Goal: Task Accomplishment & Management: Complete application form

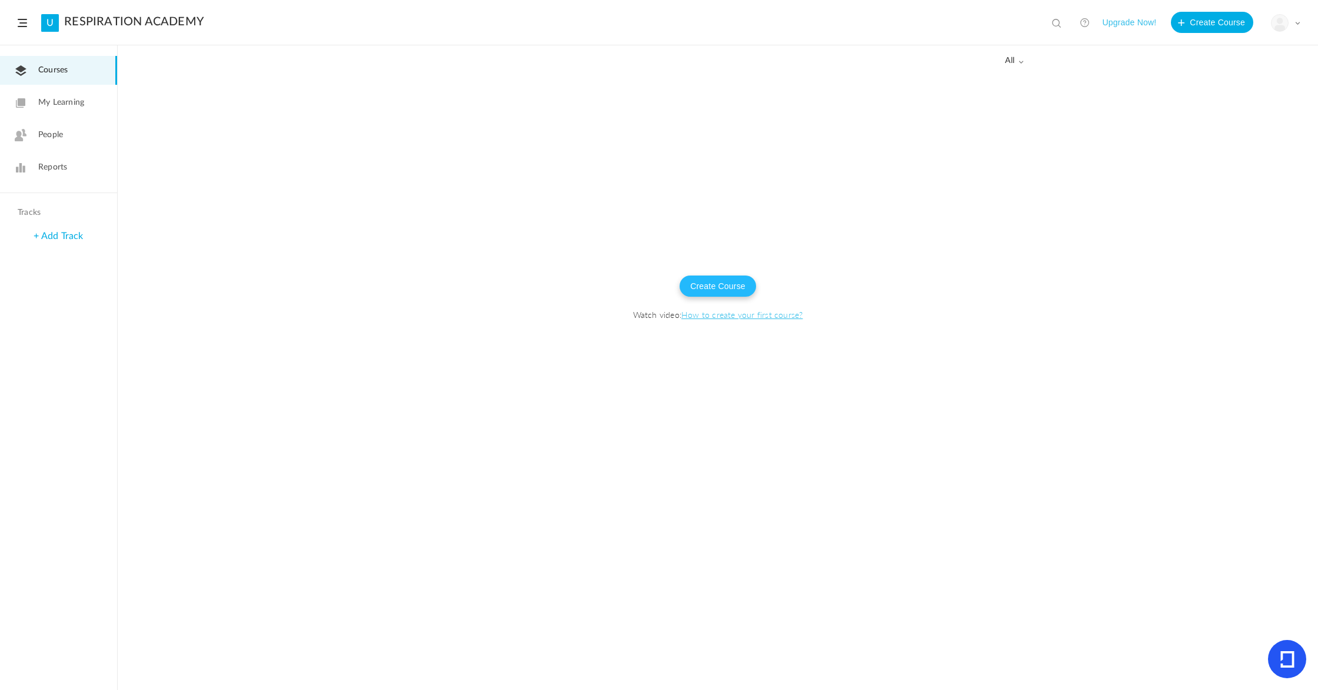
click at [719, 285] on button "Create Course" at bounding box center [718, 285] width 76 height 21
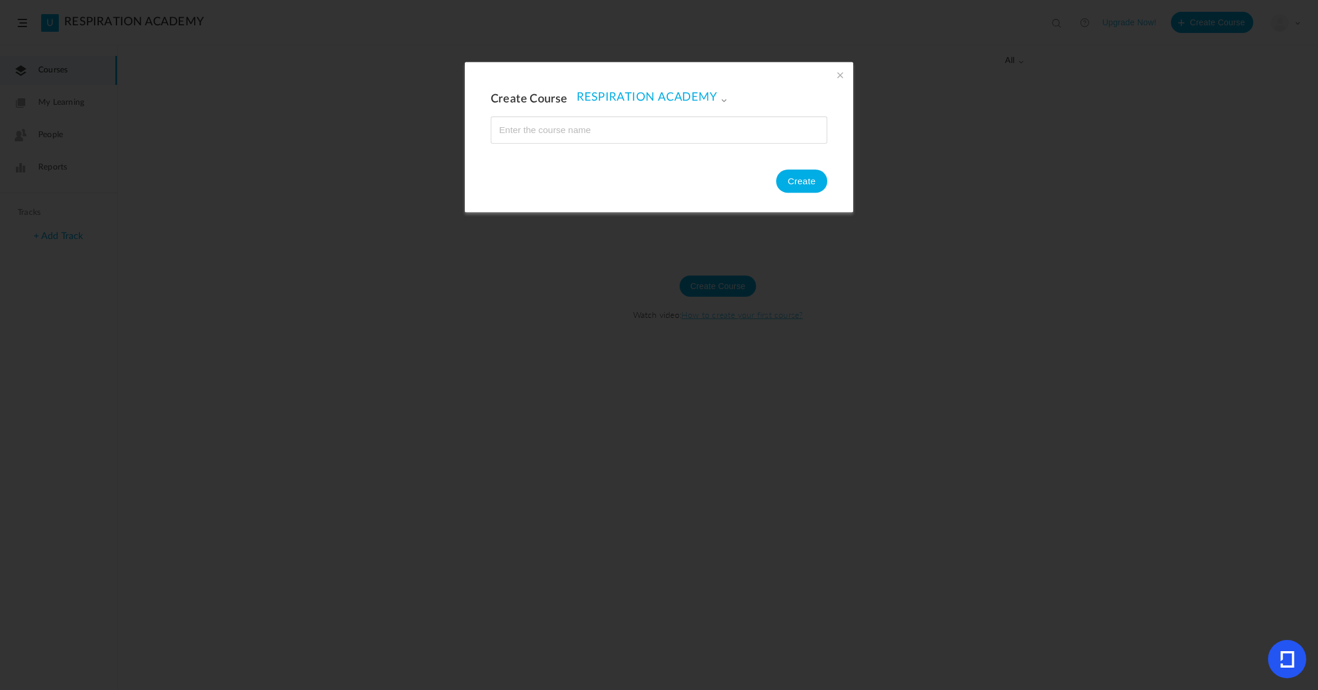
click at [645, 128] on input "name" at bounding box center [658, 130] width 335 height 26
type input "I"
type input "THE INVESTIGATION OF THE [DEMOGRAPHIC_DATA]"
click at [807, 183] on button "Create" at bounding box center [801, 181] width 51 height 24
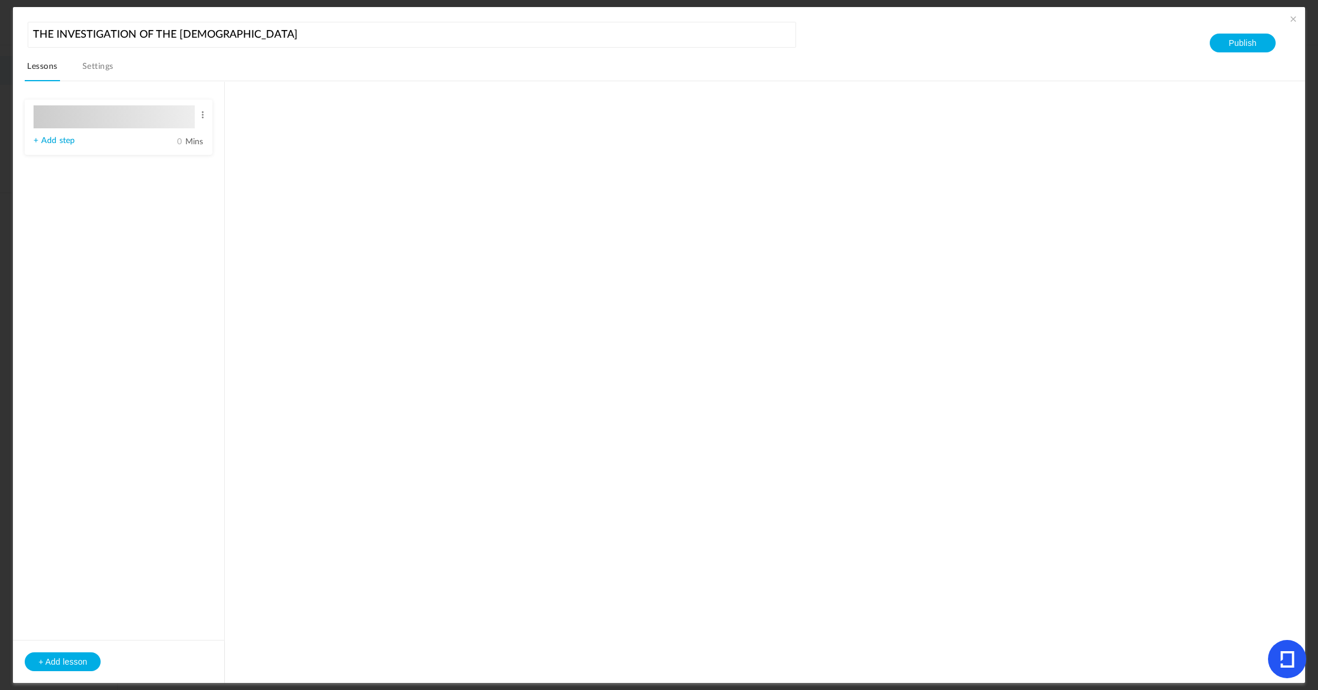
type input "Lesson 1"
type input "0"
type input "Step 1"
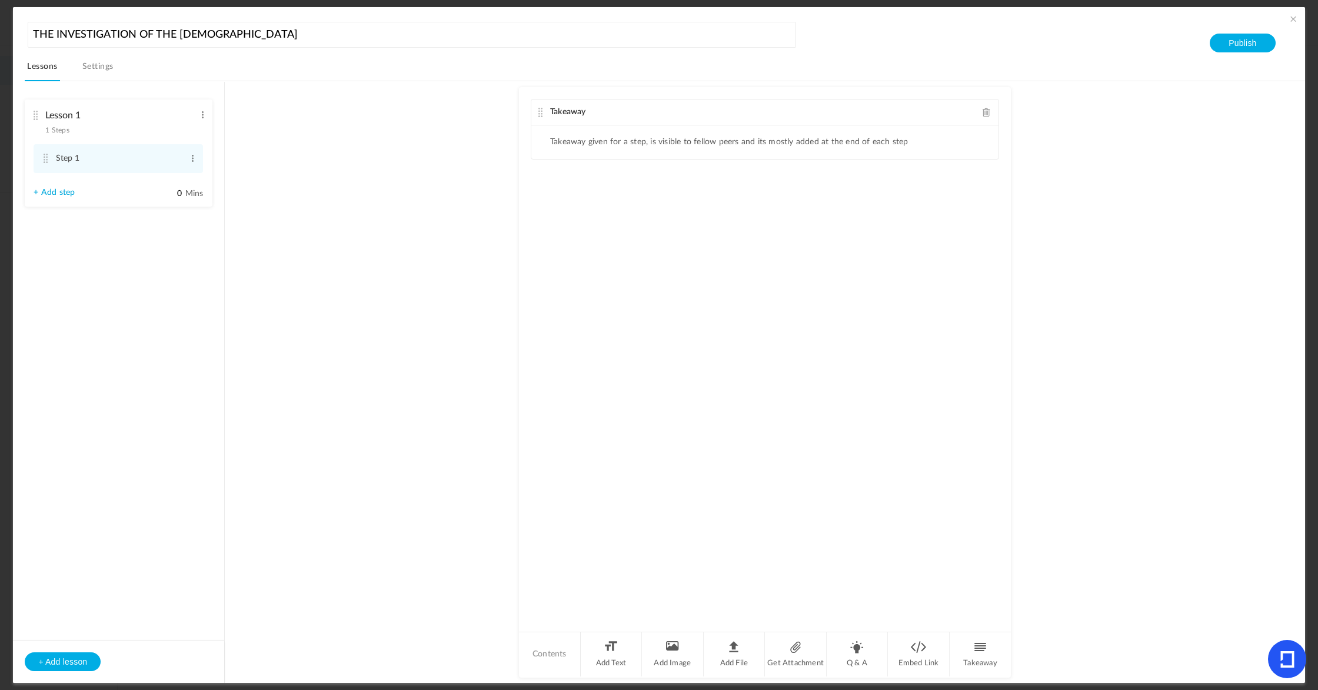
click at [597, 114] on div "Takeaway" at bounding box center [764, 112] width 467 height 26
click at [590, 113] on div "Takeaway" at bounding box center [764, 112] width 467 height 26
click at [735, 650] on li "Add File" at bounding box center [735, 654] width 62 height 44
drag, startPoint x: 578, startPoint y: 208, endPoint x: 756, endPoint y: 202, distance: 177.8
click at [579, 208] on div "Takeaway Takeaway given for a step, is visible to fellow peers and its mostly a…" at bounding box center [765, 359] width 492 height 544
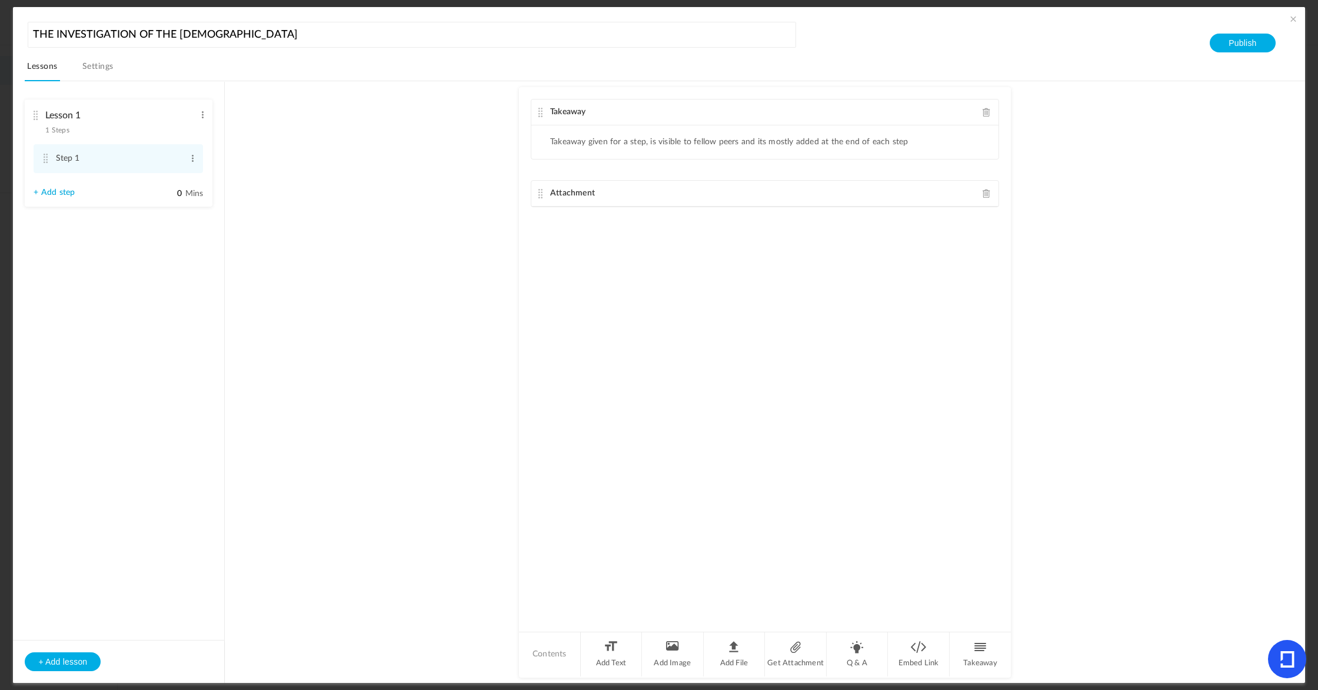
click at [987, 195] on span at bounding box center [987, 193] width 8 height 9
click at [985, 112] on span at bounding box center [987, 112] width 8 height 9
click at [552, 122] on div at bounding box center [765, 359] width 492 height 544
click at [552, 123] on div at bounding box center [765, 359] width 492 height 544
click at [102, 67] on link "Settings" at bounding box center [98, 70] width 36 height 22
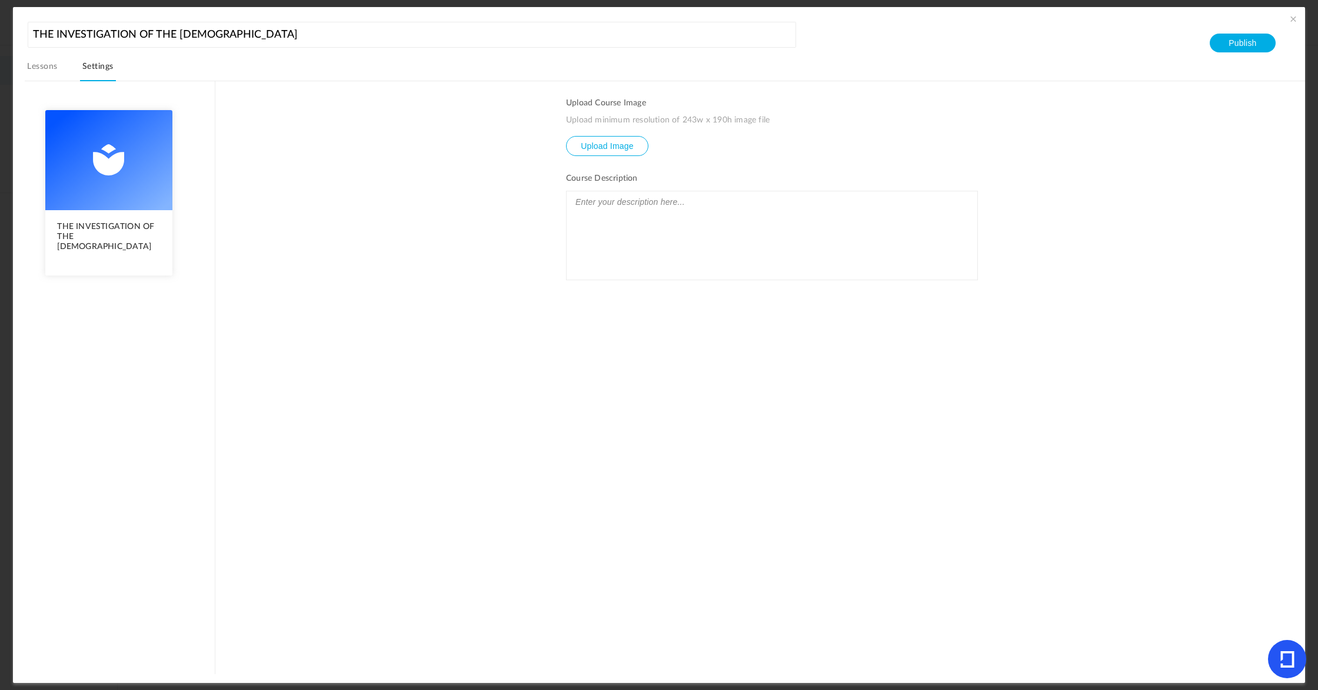
click at [101, 171] on img at bounding box center [108, 160] width 127 height 100
click at [102, 169] on img at bounding box center [108, 160] width 127 height 100
click at [611, 145] on input "file" at bounding box center [607, 155] width 81 height 36
type input "C:\fakepath\Image 5-26-25 at 7.39 PM.jpeg"
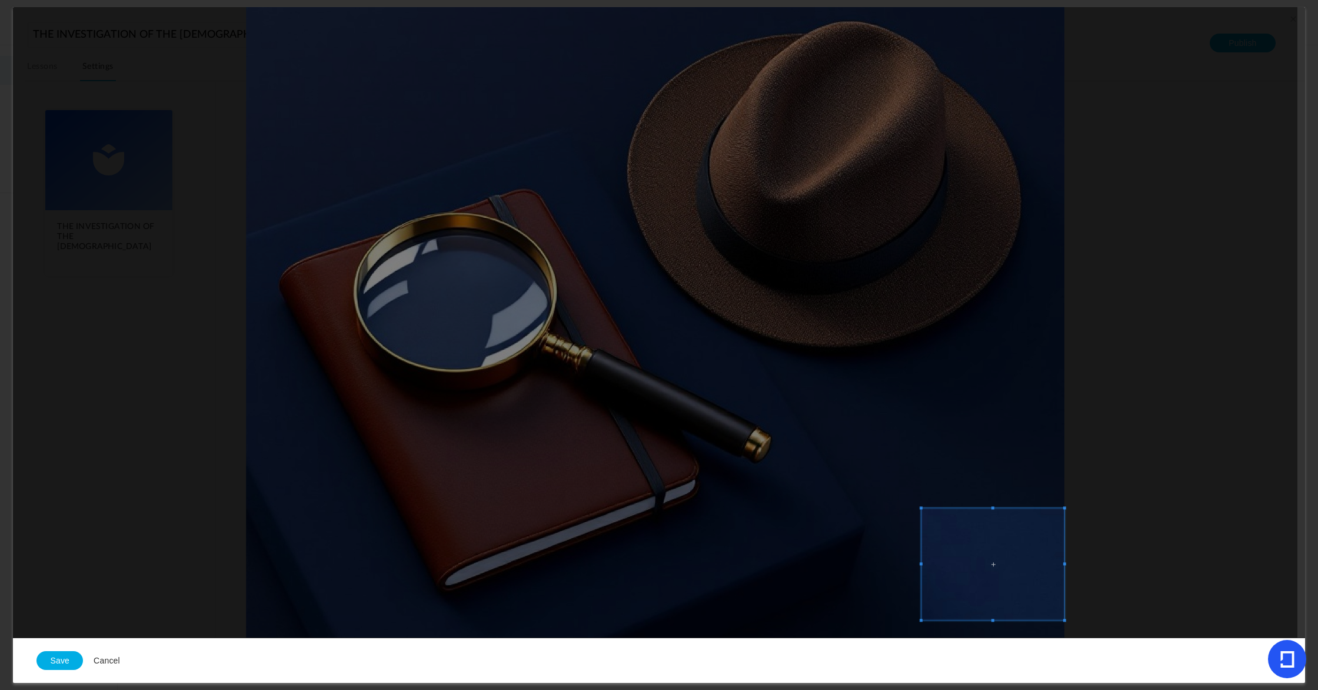
click at [1163, 508] on div at bounding box center [655, 322] width 1284 height 631
click at [1157, 510] on div at bounding box center [655, 322] width 1284 height 631
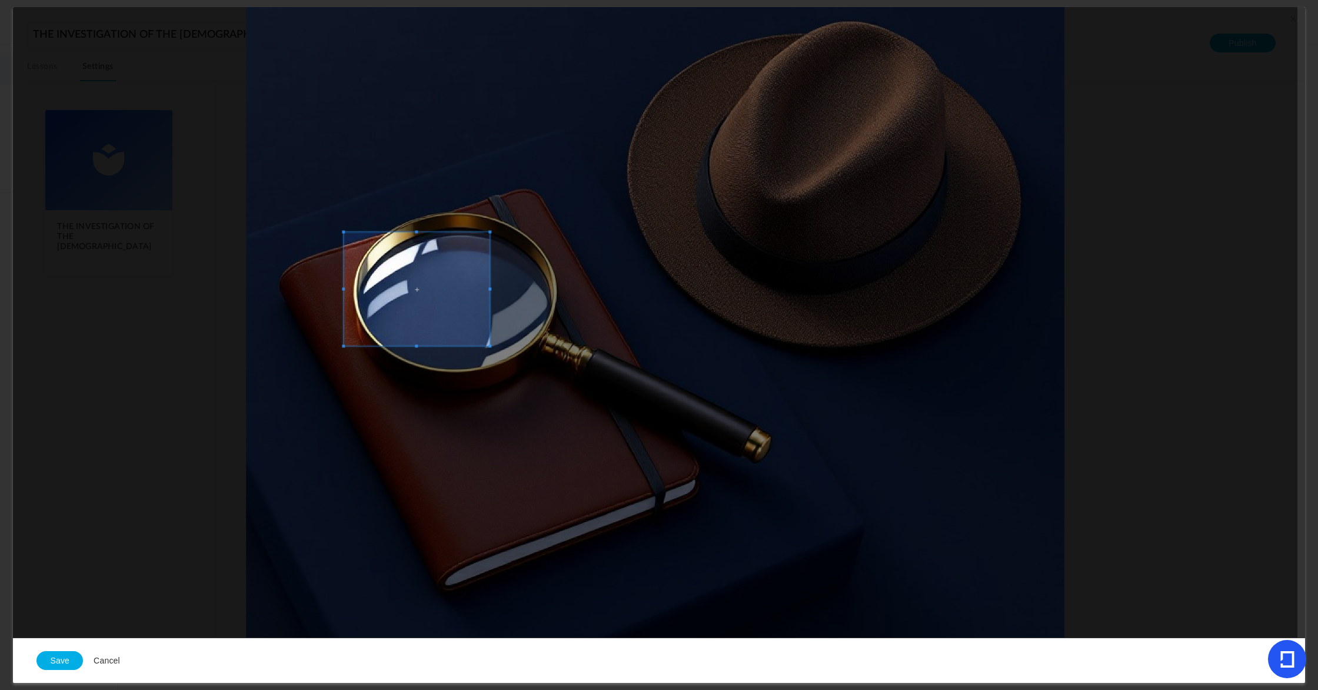
click at [373, 292] on span at bounding box center [417, 289] width 146 height 114
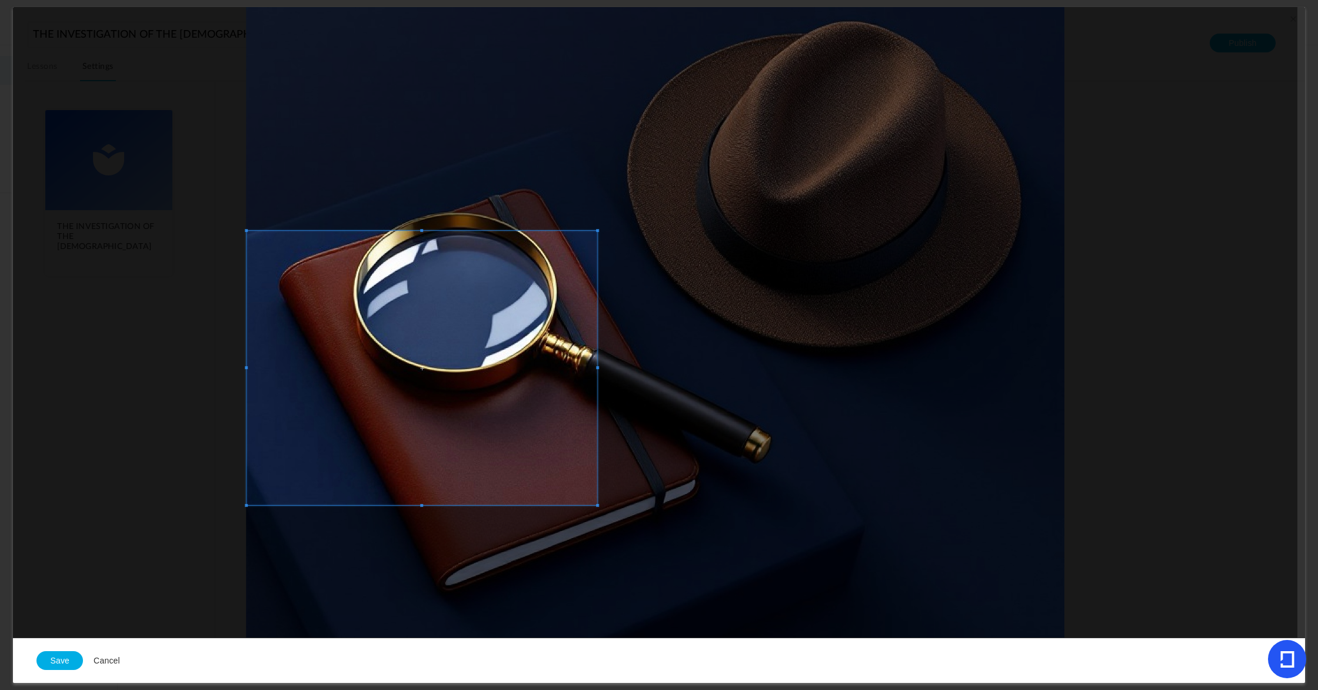
click at [518, 574] on div at bounding box center [655, 322] width 1284 height 631
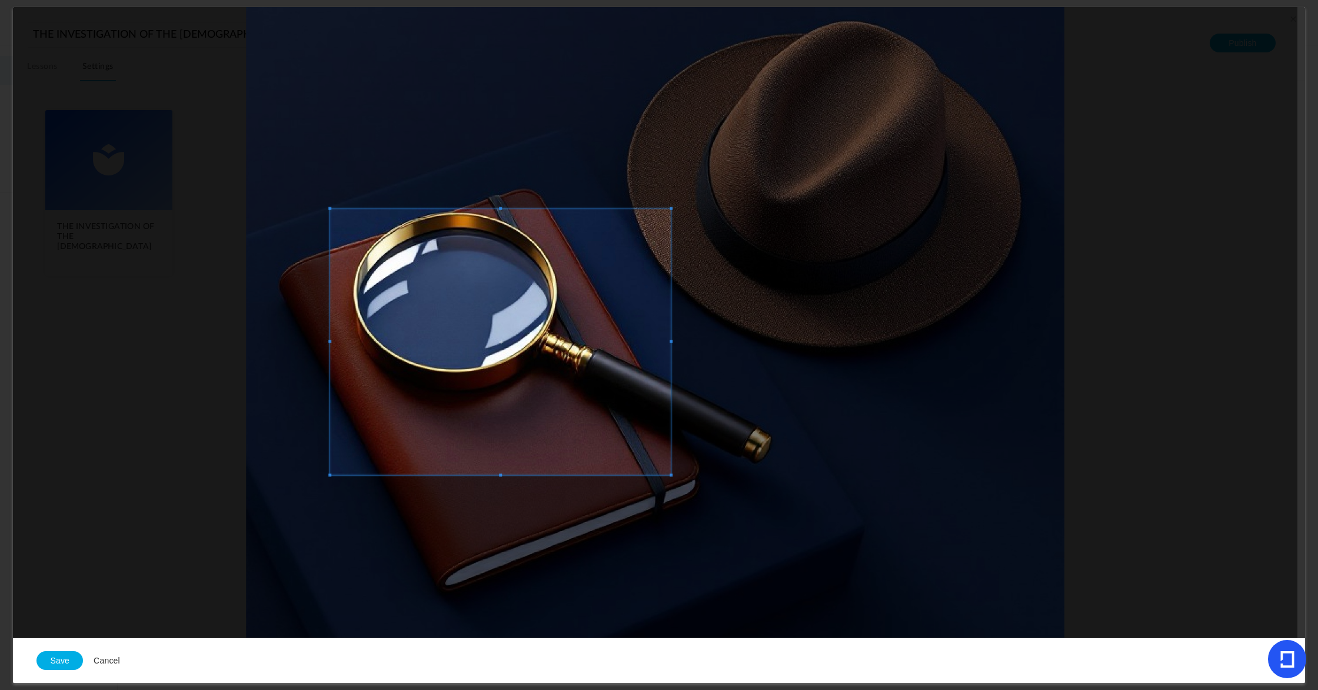
click at [524, 312] on span at bounding box center [501, 341] width 340 height 266
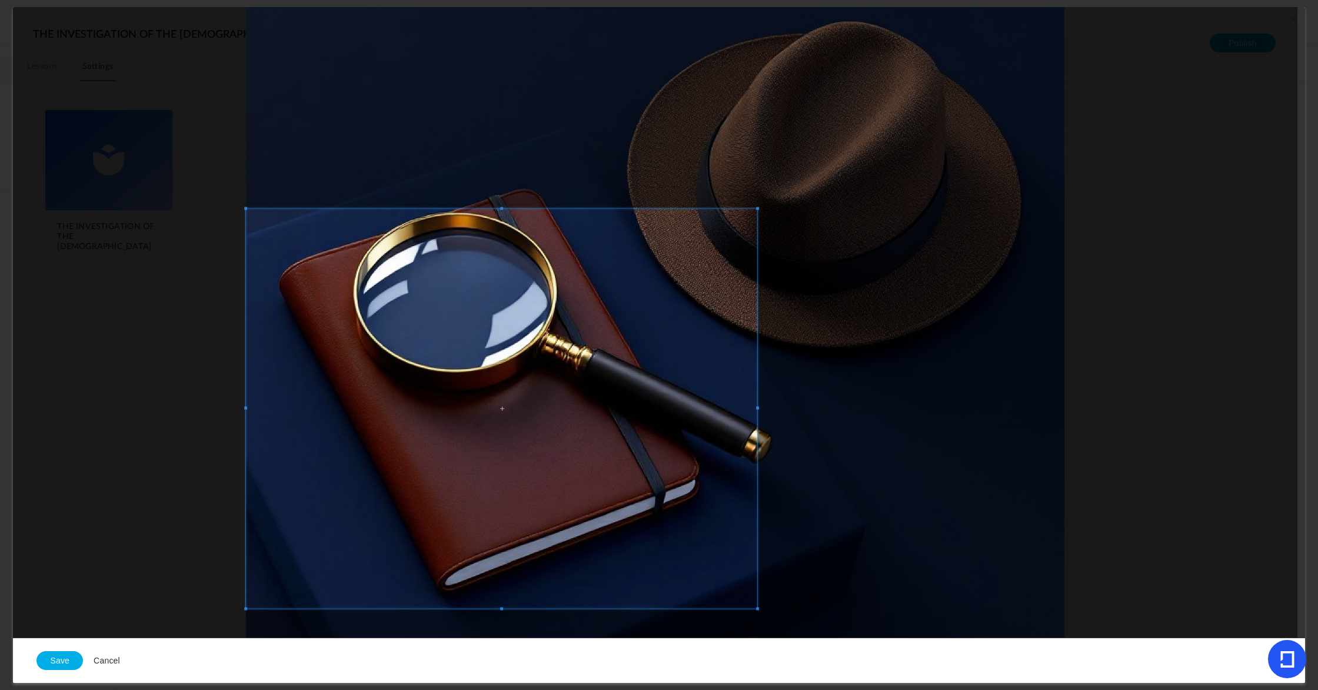
click at [537, 638] on div "Save Cancel" at bounding box center [658, 322] width 1291 height 631
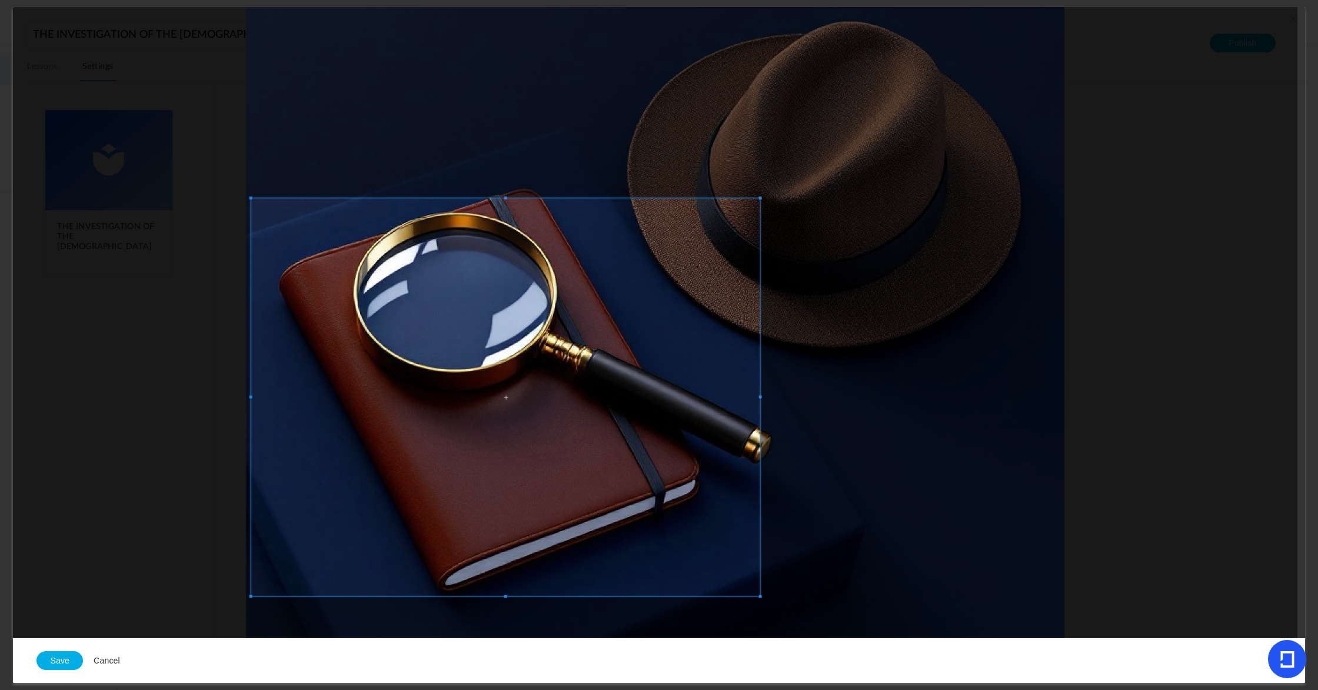
click at [449, 343] on span at bounding box center [505, 397] width 509 height 398
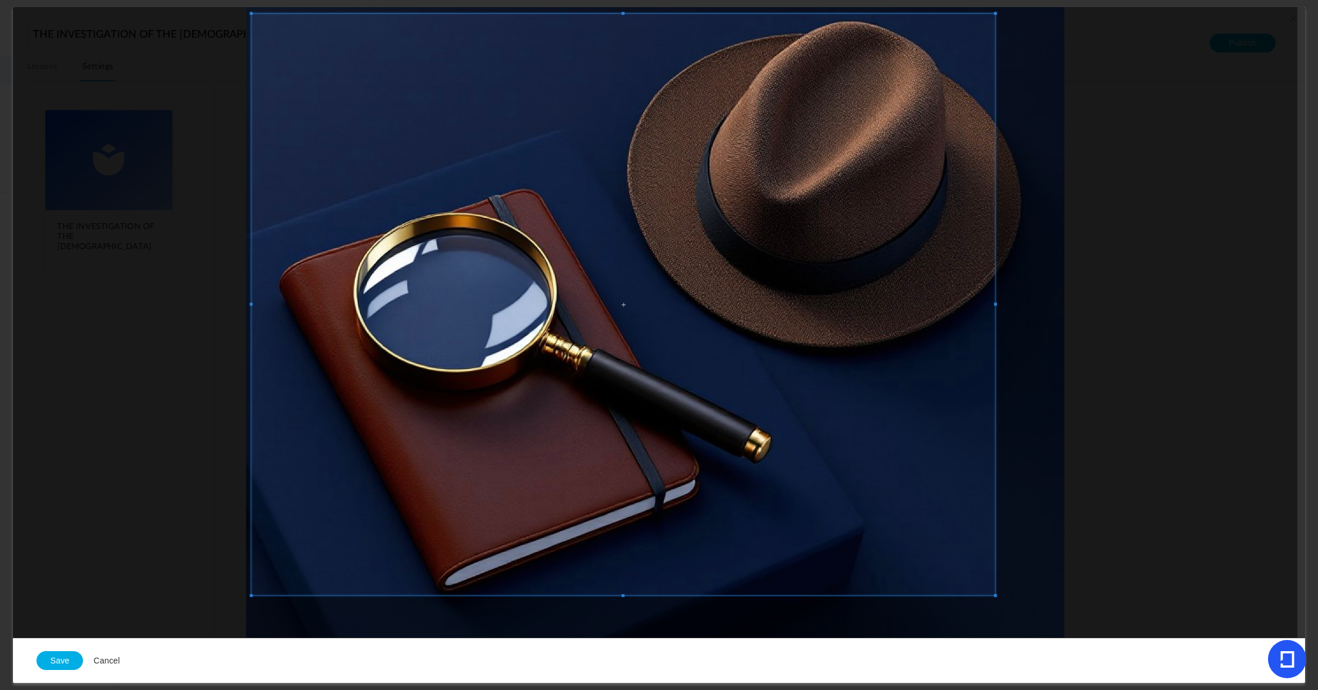
click at [1317, 12] on section "THE INVESTIGATION OF THE GOSPEL Lessons Settings Publish THE INVESTIGATION OF T…" at bounding box center [659, 345] width 1318 height 690
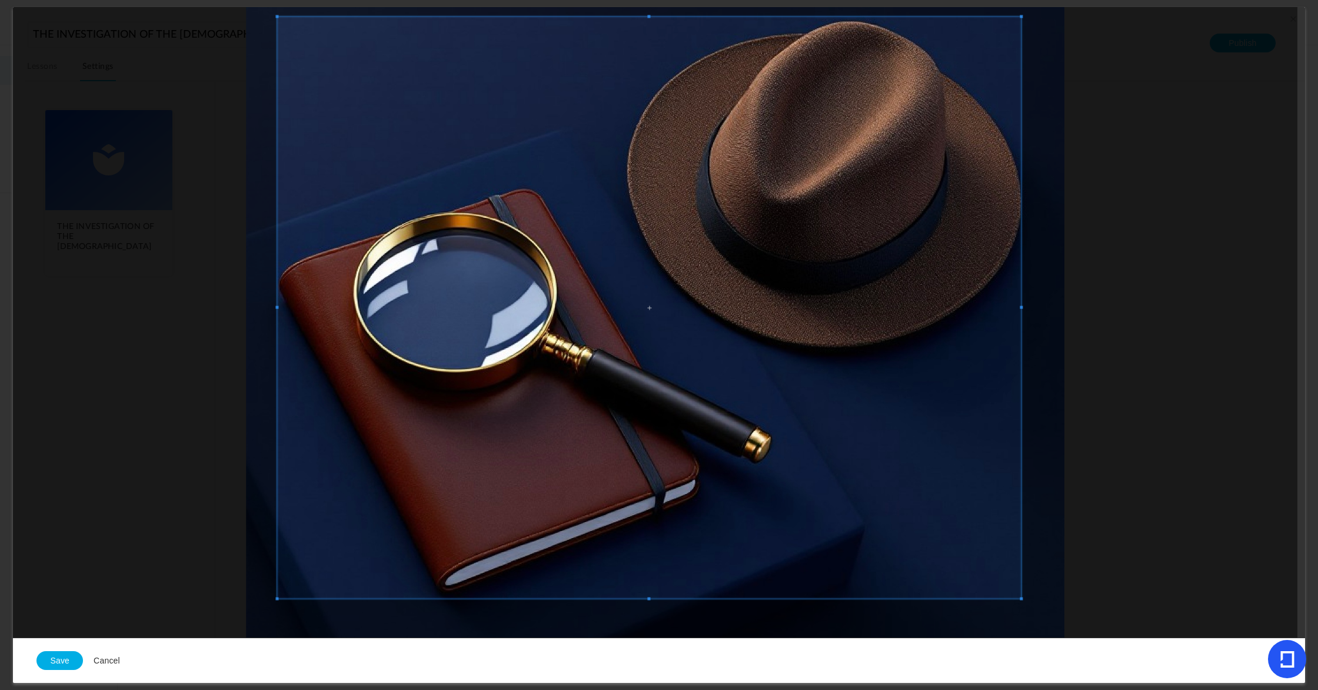
click at [634, 534] on span at bounding box center [650, 306] width 744 height 581
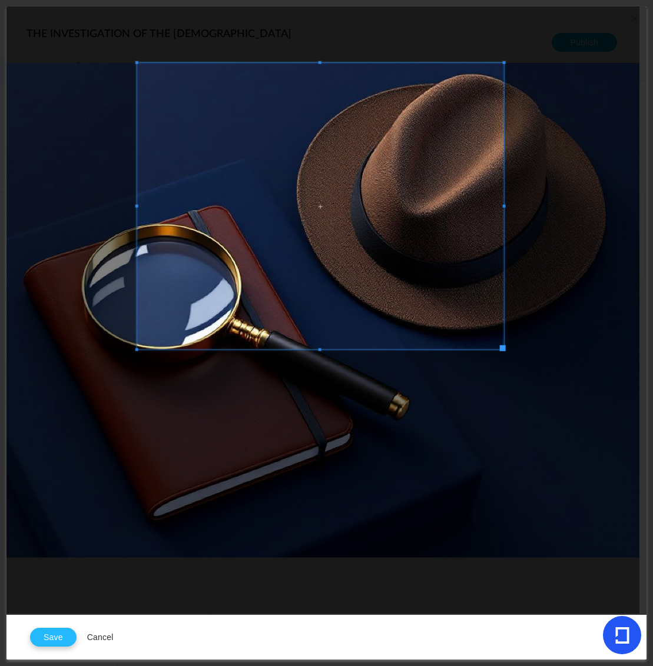
click at [51, 634] on button "Save" at bounding box center [53, 637] width 46 height 19
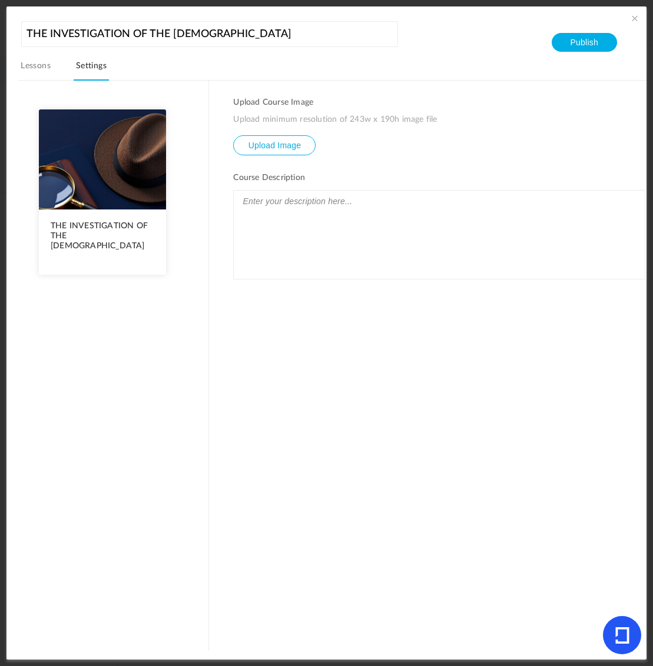
click at [269, 149] on input "file" at bounding box center [274, 154] width 81 height 36
type input "C:\fakepath\Image 5-26-25 at 7.39 PM.jpeg"
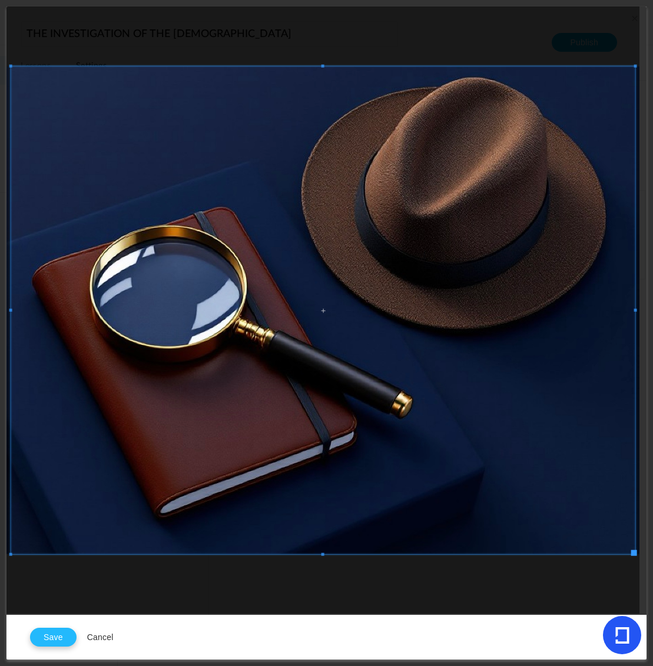
click at [62, 639] on button "Save" at bounding box center [53, 637] width 46 height 19
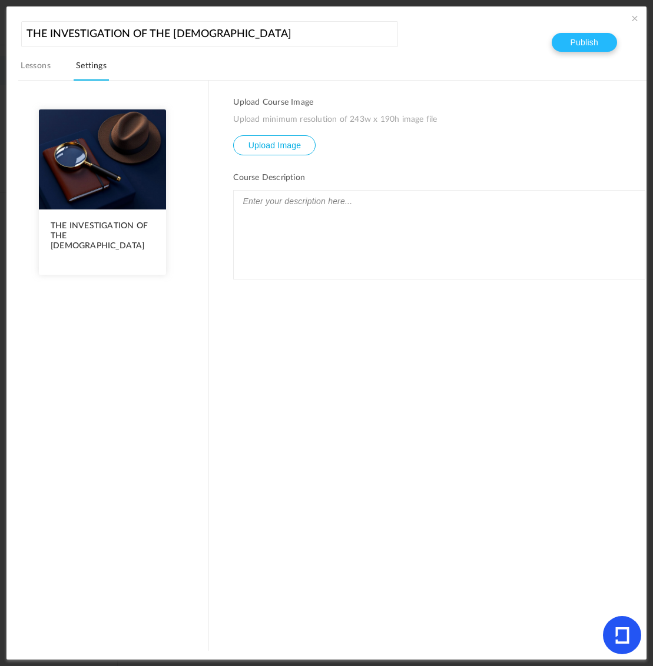
click at [578, 42] on button "Publish" at bounding box center [583, 42] width 65 height 19
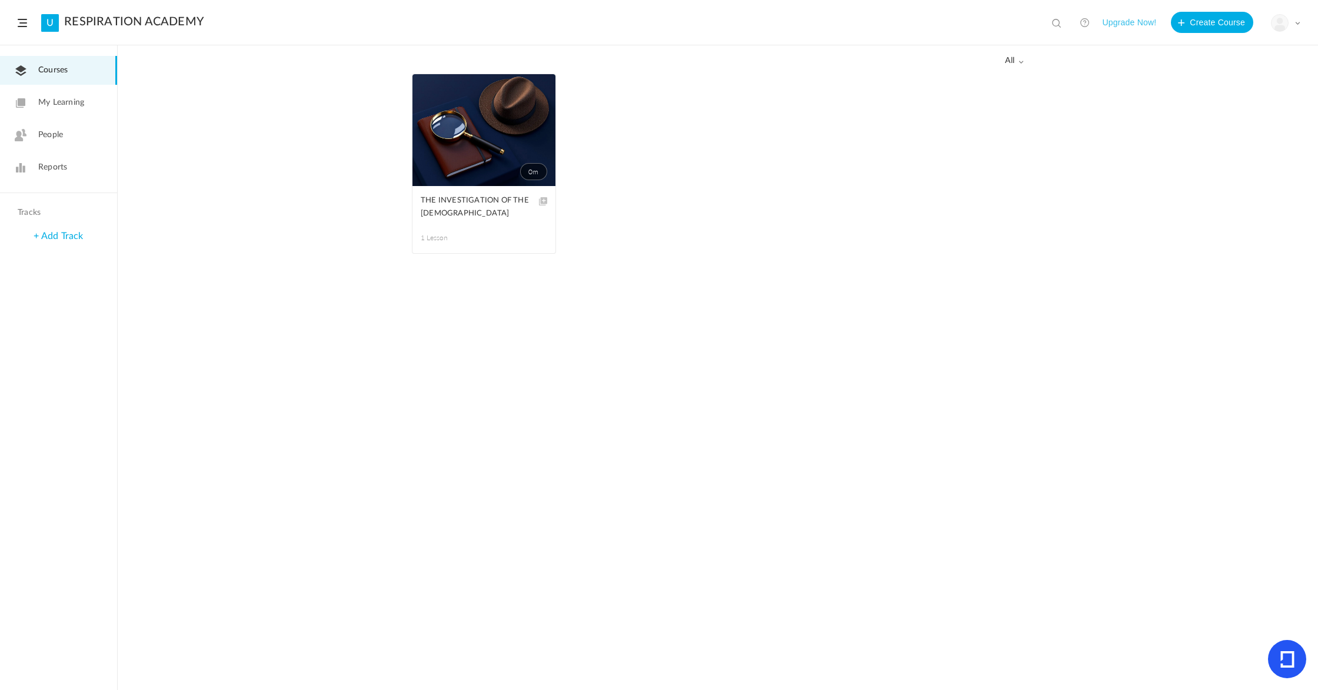
click at [518, 138] on link "0m" at bounding box center [483, 130] width 143 height 112
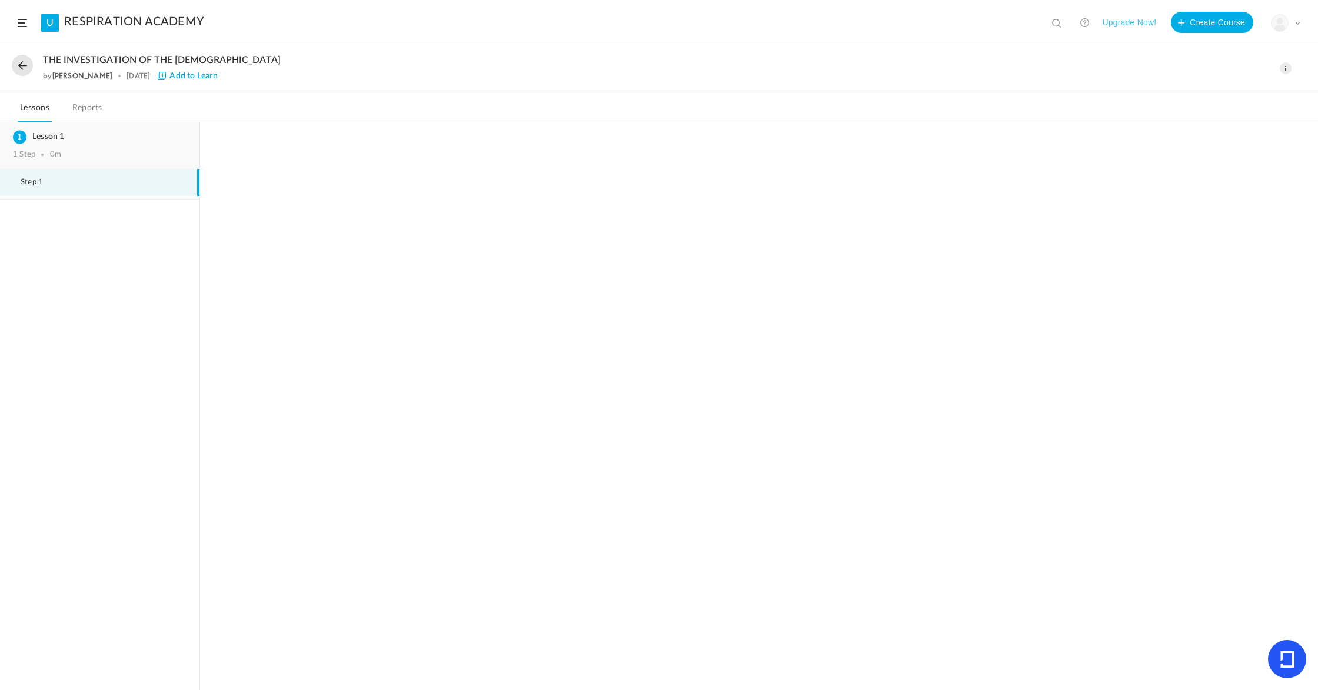
click at [41, 136] on h3 "Lesson 1" at bounding box center [100, 137] width 174 height 10
click at [33, 155] on div "1 Step" at bounding box center [24, 154] width 22 height 9
click at [1288, 655] on icon at bounding box center [1287, 659] width 14 height 16
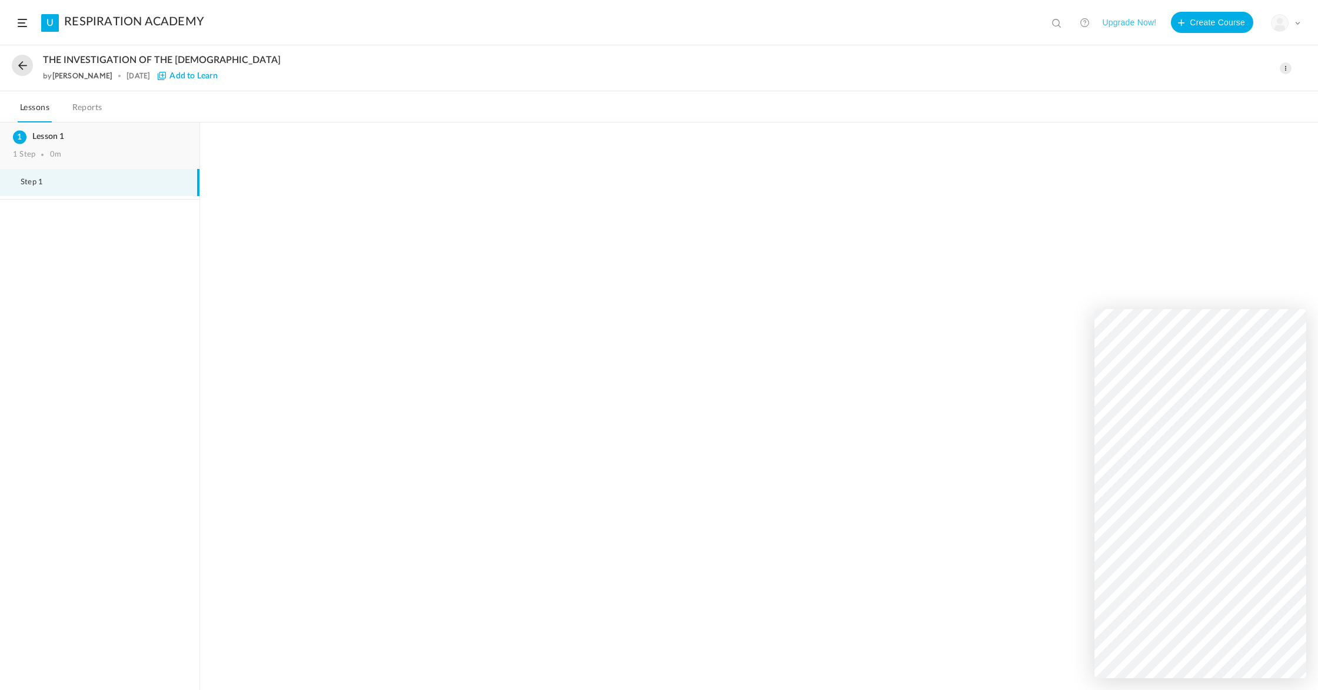
click at [27, 139] on h3 "Lesson 1" at bounding box center [100, 137] width 174 height 10
click at [26, 140] on h3 "Lesson 1" at bounding box center [100, 137] width 174 height 10
click at [21, 181] on span "Step 1" at bounding box center [39, 182] width 37 height 9
click at [34, 156] on div "1 Step" at bounding box center [24, 154] width 22 height 9
click at [33, 155] on div "1 Step" at bounding box center [24, 154] width 22 height 9
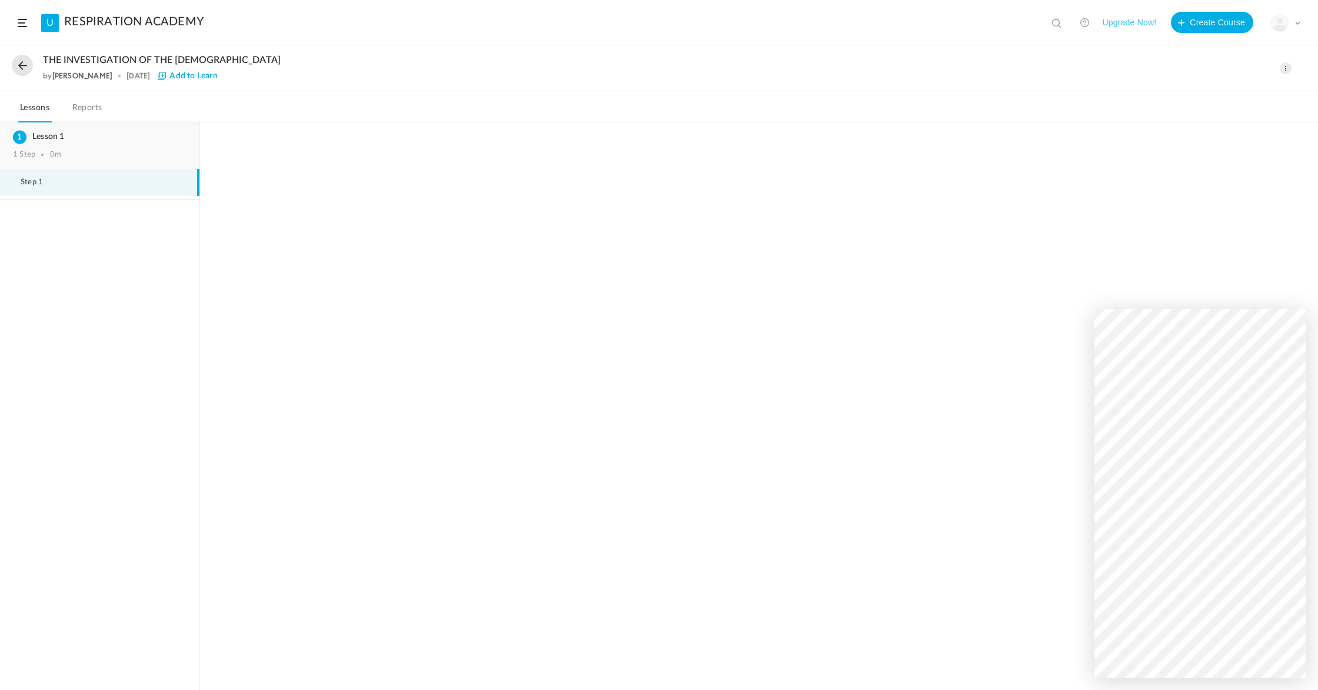
click at [48, 136] on h3 "Lesson 1" at bounding box center [100, 137] width 174 height 10
click at [48, 137] on h3 "Lesson 1" at bounding box center [100, 137] width 174 height 10
click at [178, 76] on span "Add to Learn" at bounding box center [187, 76] width 59 height 8
click at [122, 68] on div "THE INVESTIGATION OF THE GOSPEL by Emmanuel Norestin 16 Sep Added To Learn" at bounding box center [622, 68] width 1159 height 27
click at [21, 68] on button at bounding box center [22, 65] width 21 height 21
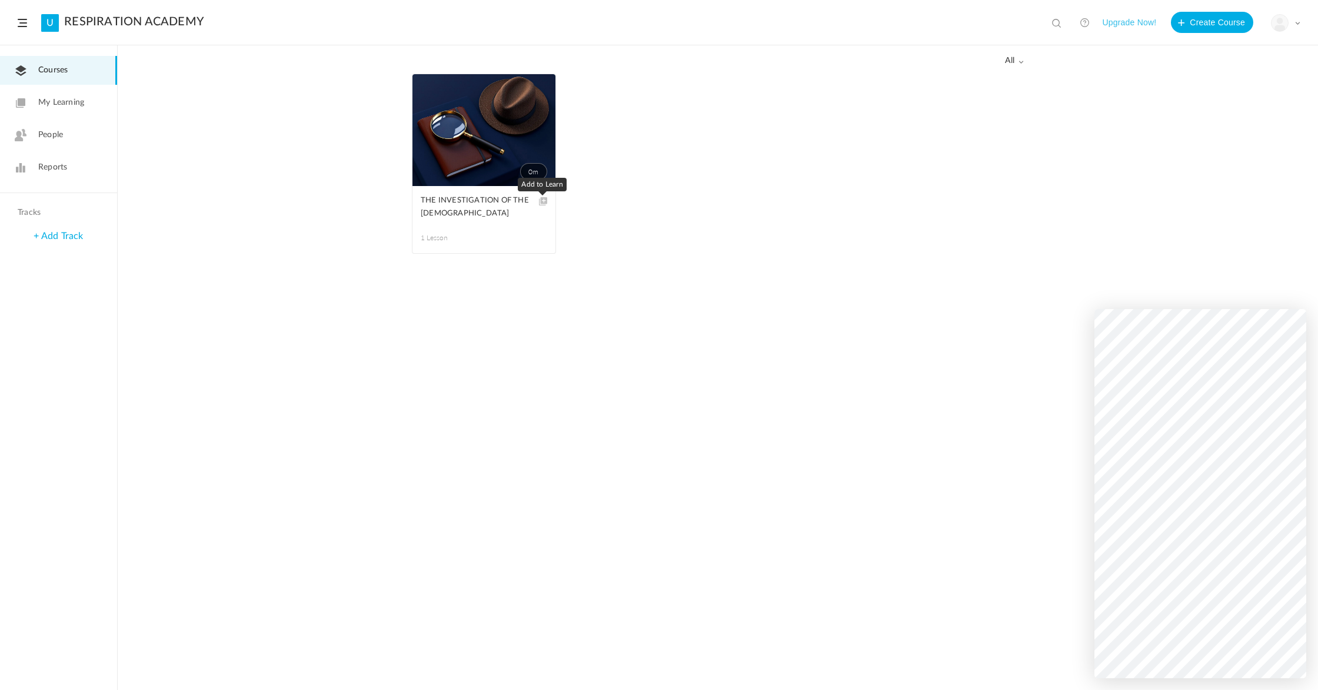
click at [541, 202] on span at bounding box center [542, 201] width 9 height 9
click at [71, 105] on span "My Learning" at bounding box center [61, 102] width 46 height 12
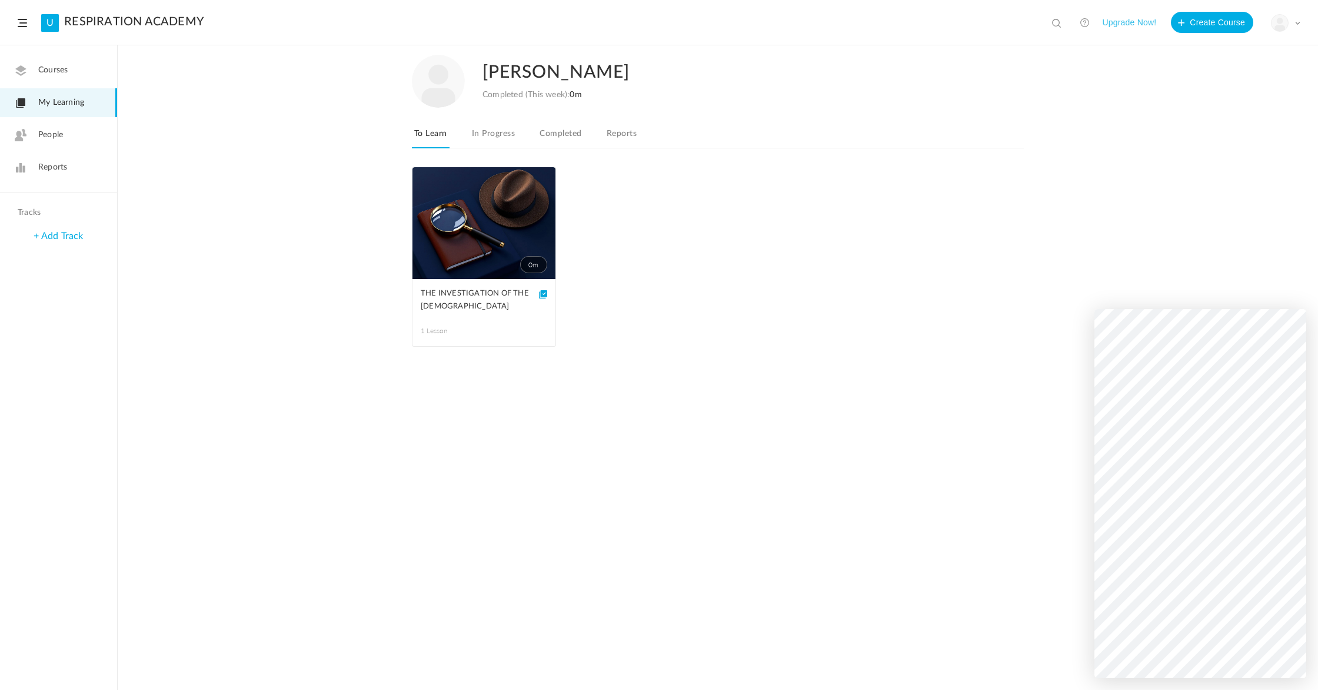
click at [504, 139] on link "In Progress" at bounding box center [494, 137] width 48 height 22
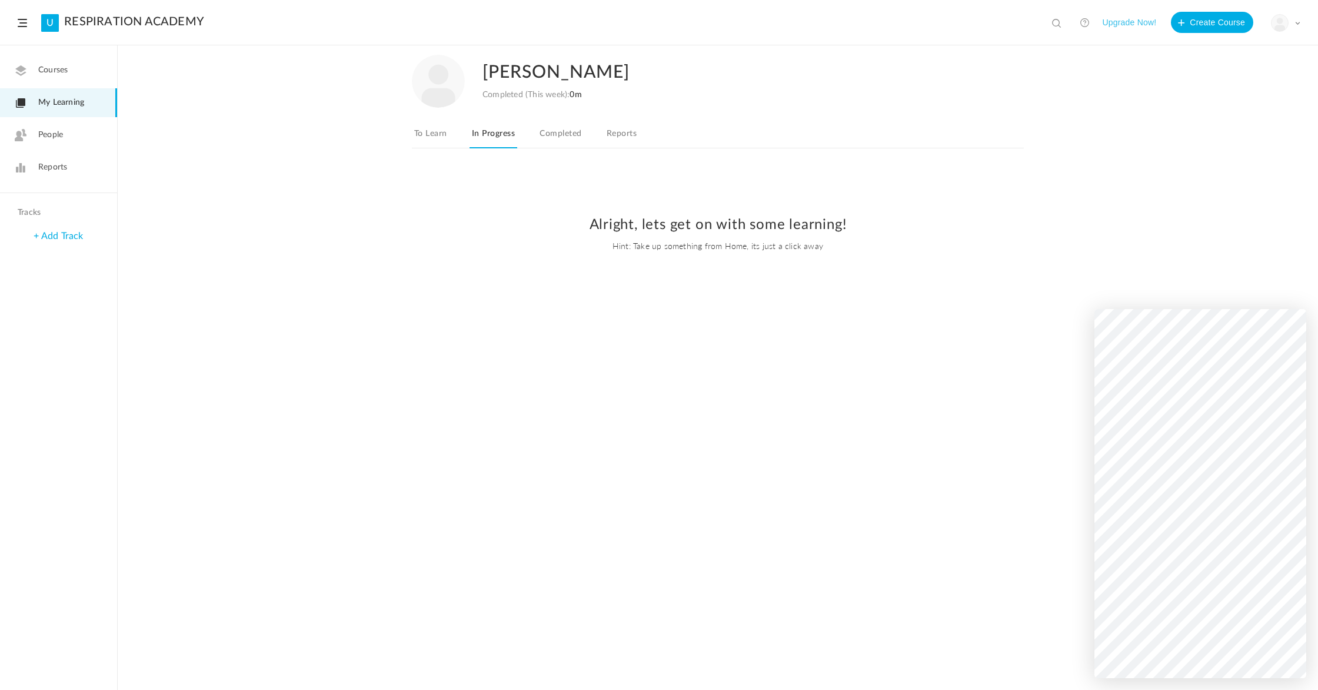
click at [29, 101] on link "My Learning" at bounding box center [58, 102] width 117 height 29
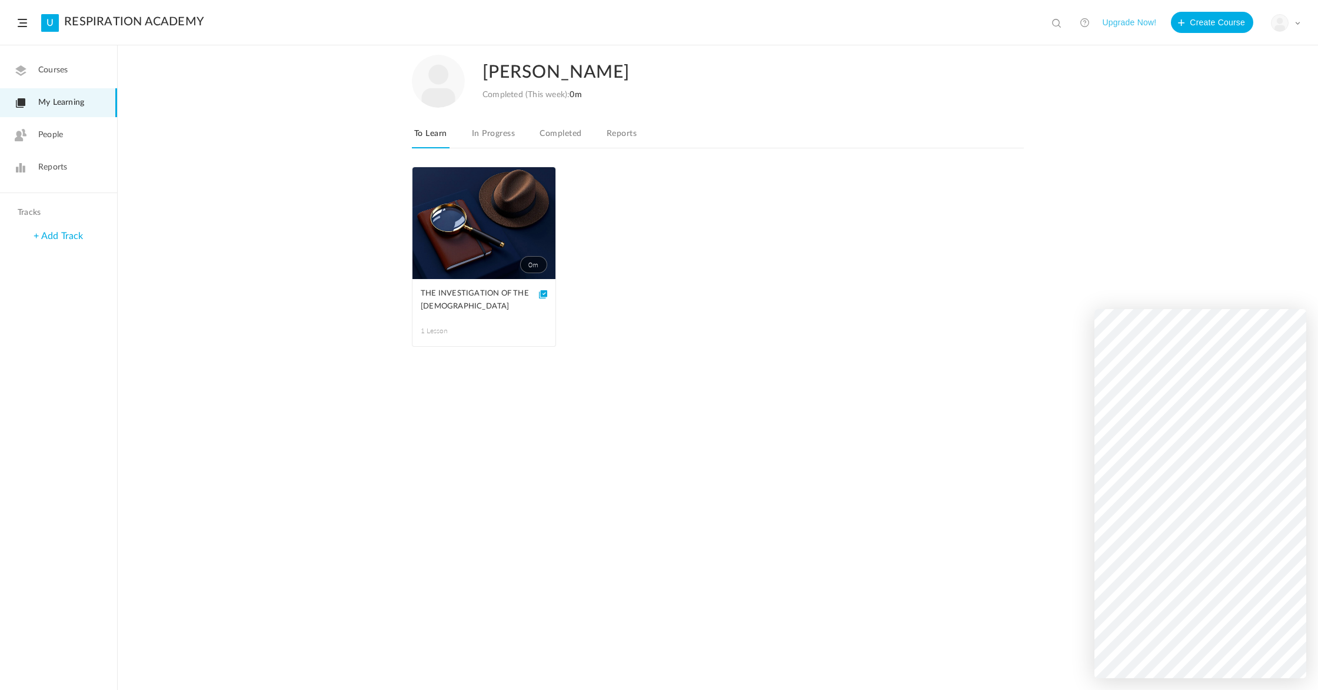
click at [51, 237] on link "+ Add Track" at bounding box center [58, 235] width 49 height 9
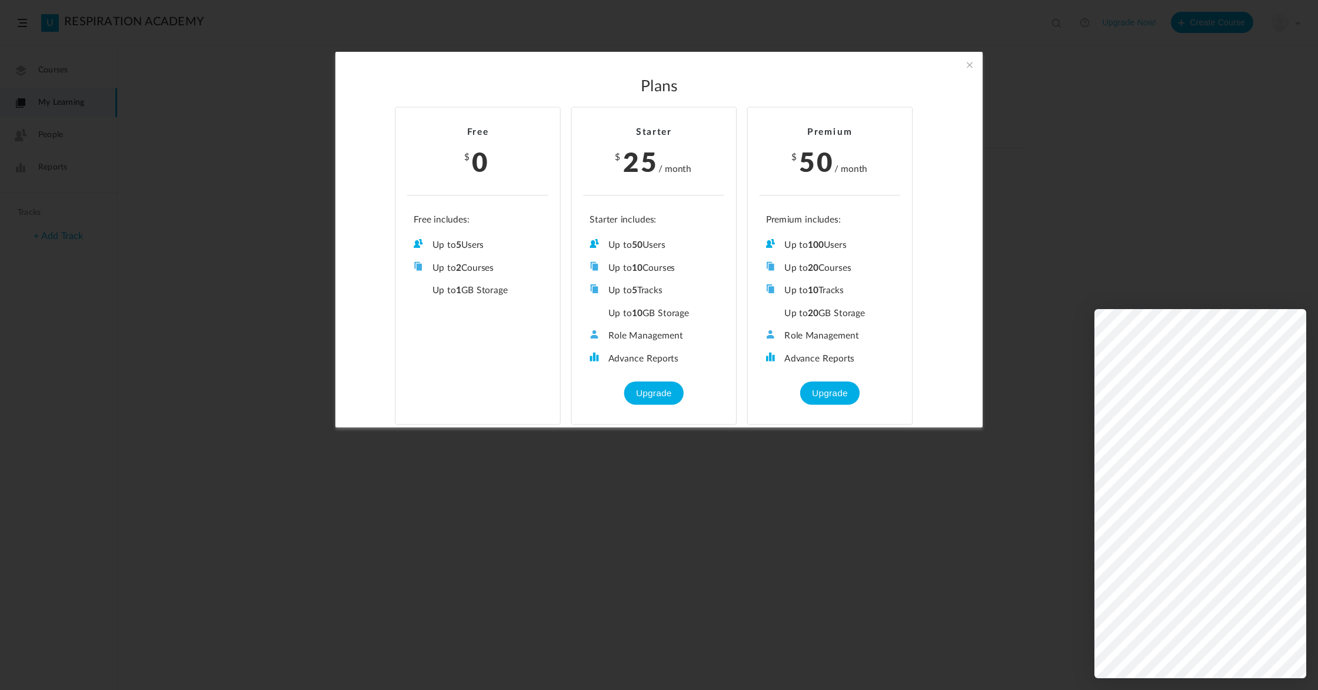
click at [479, 225] on ul "Up to 5 Users Up to 2 Courses Up to 0 Tracks Up to 1 GB Storage Role Management…" at bounding box center [477, 256] width 141 height 82
click at [965, 65] on span at bounding box center [969, 64] width 13 height 13
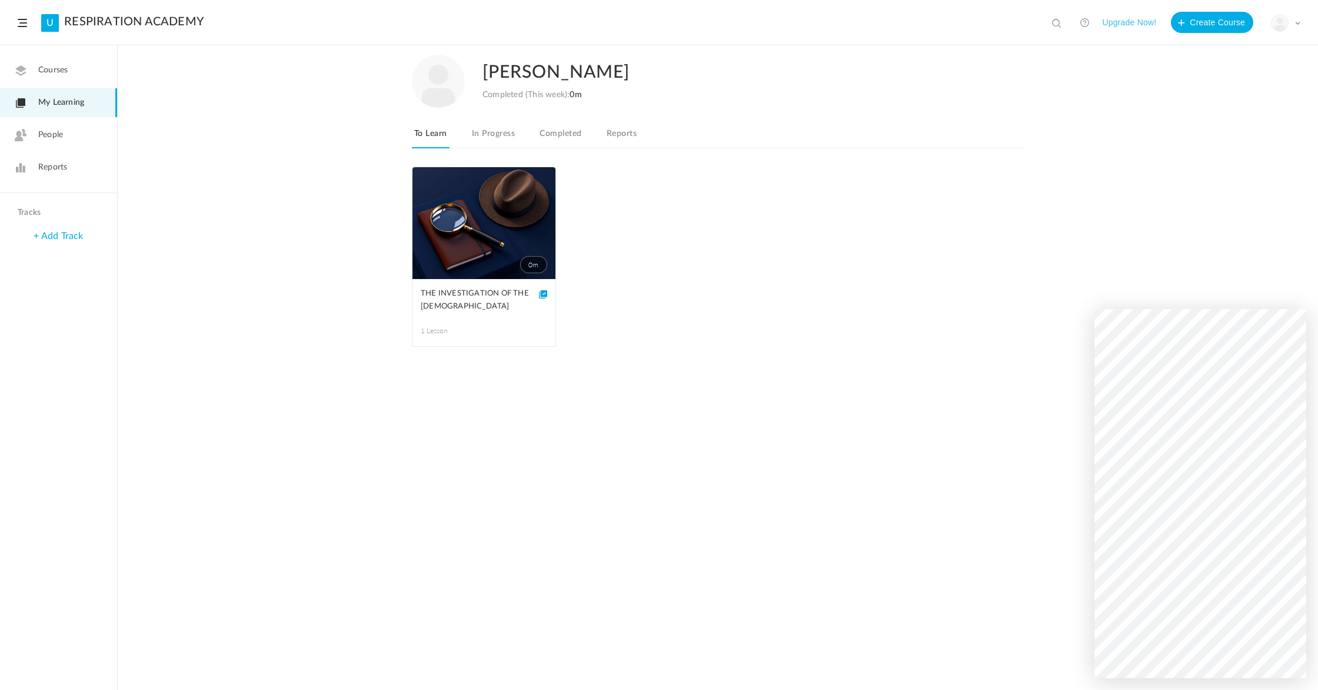
click at [63, 135] on span "People" at bounding box center [50, 135] width 25 height 12
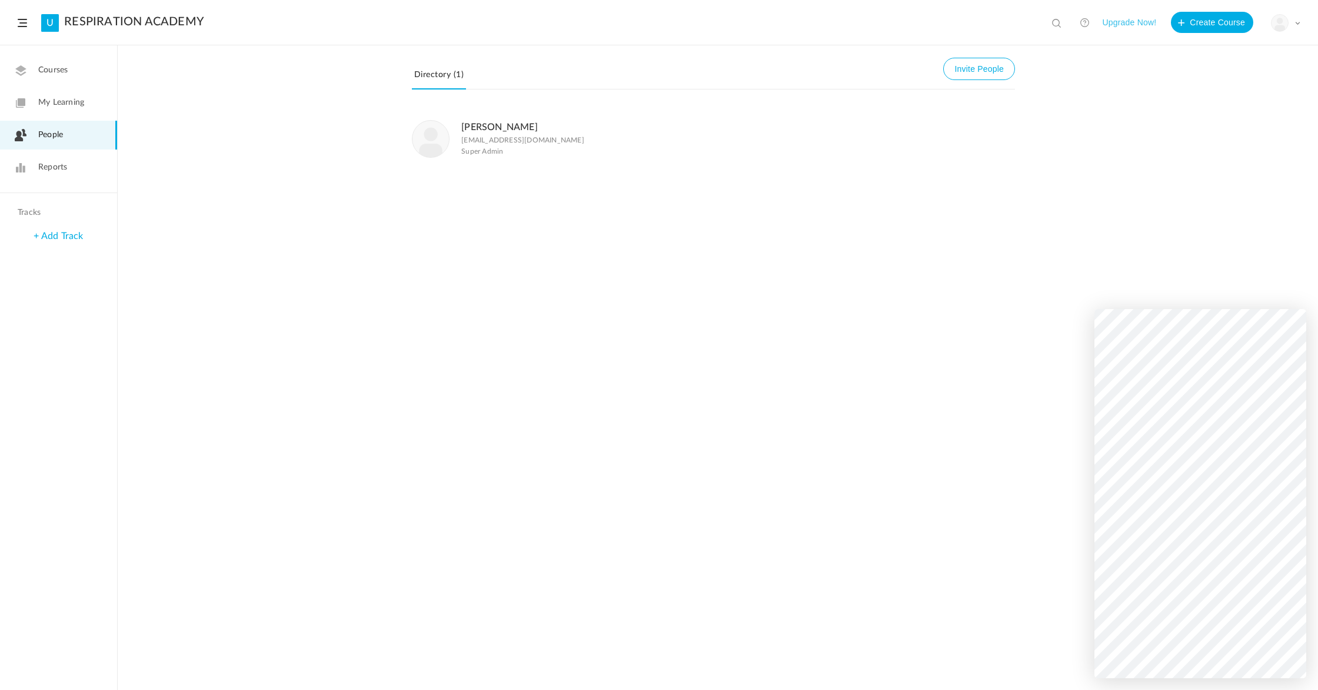
click at [63, 100] on span "My Learning" at bounding box center [61, 102] width 46 height 12
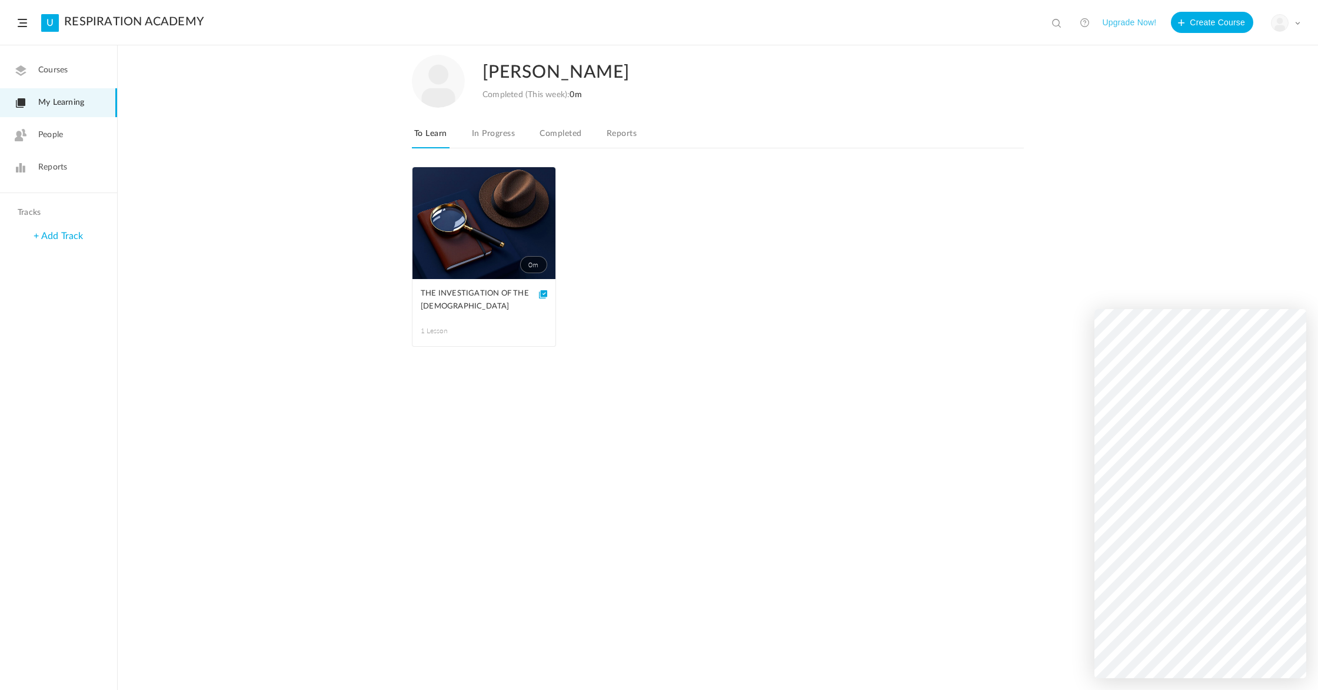
click at [484, 137] on link "In Progress" at bounding box center [494, 137] width 48 height 22
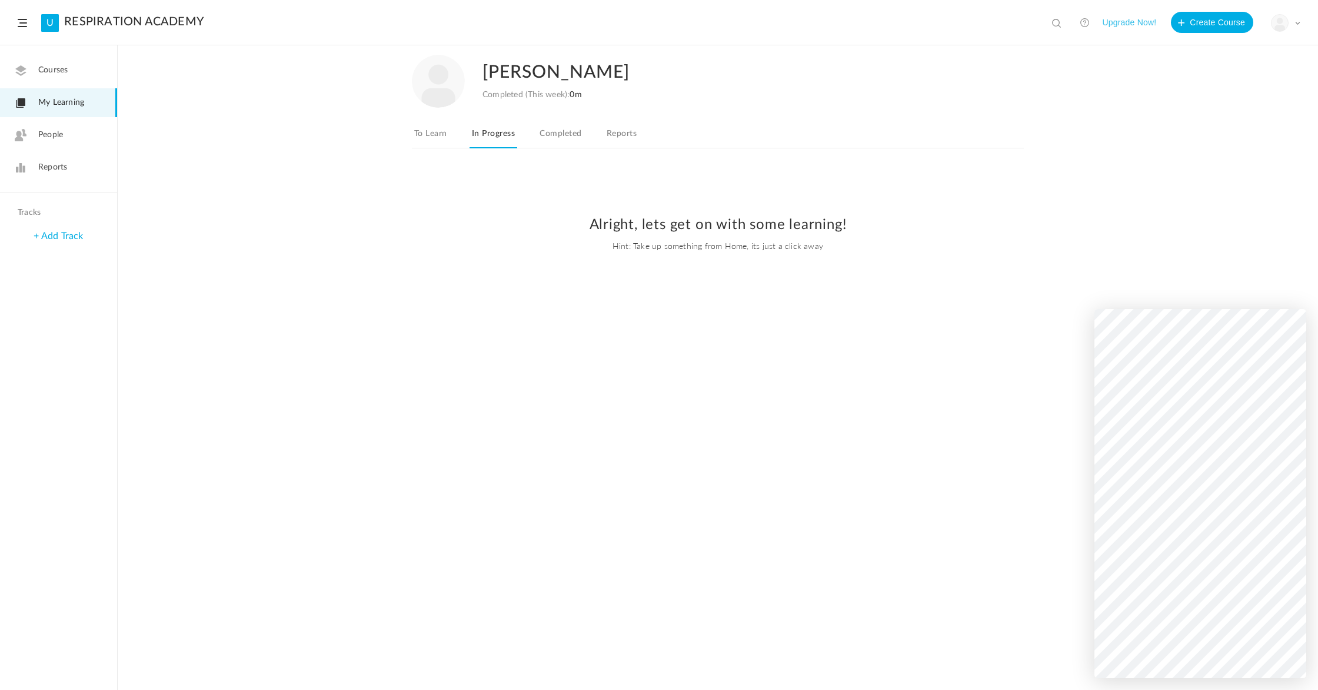
click at [420, 140] on link "To Learn" at bounding box center [431, 137] width 38 height 22
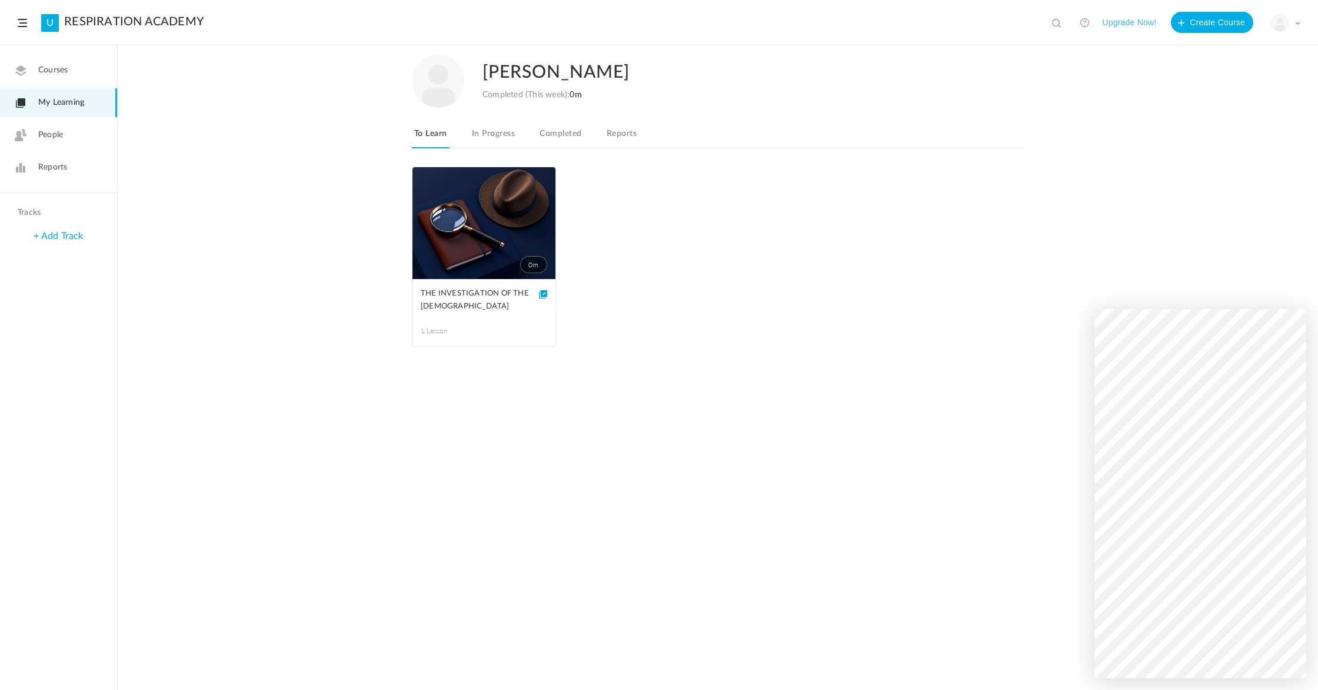
click at [477, 253] on link "0m" at bounding box center [483, 223] width 143 height 112
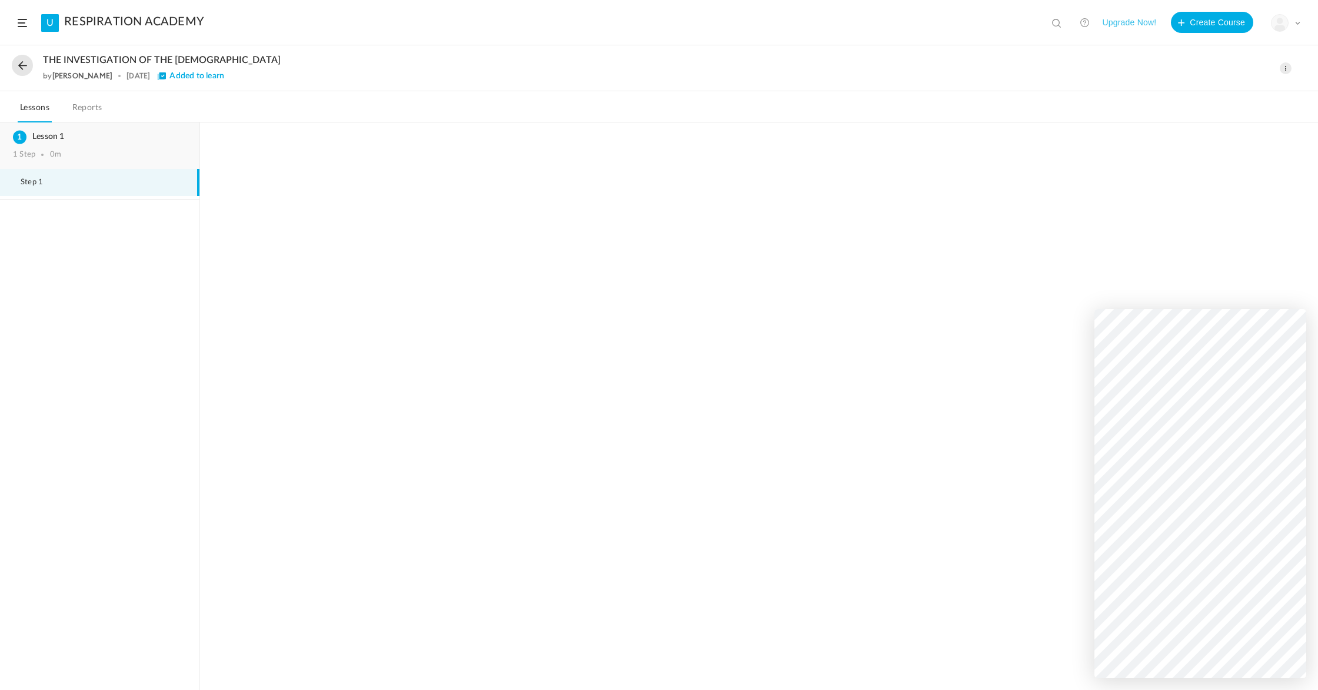
click at [45, 133] on h3 "Lesson 1" at bounding box center [100, 137] width 174 height 10
click at [44, 134] on h3 "Lesson 1" at bounding box center [100, 137] width 174 height 10
click at [43, 135] on h3 "Lesson 1" at bounding box center [100, 137] width 174 height 10
click at [72, 114] on link "Reports" at bounding box center [87, 111] width 35 height 22
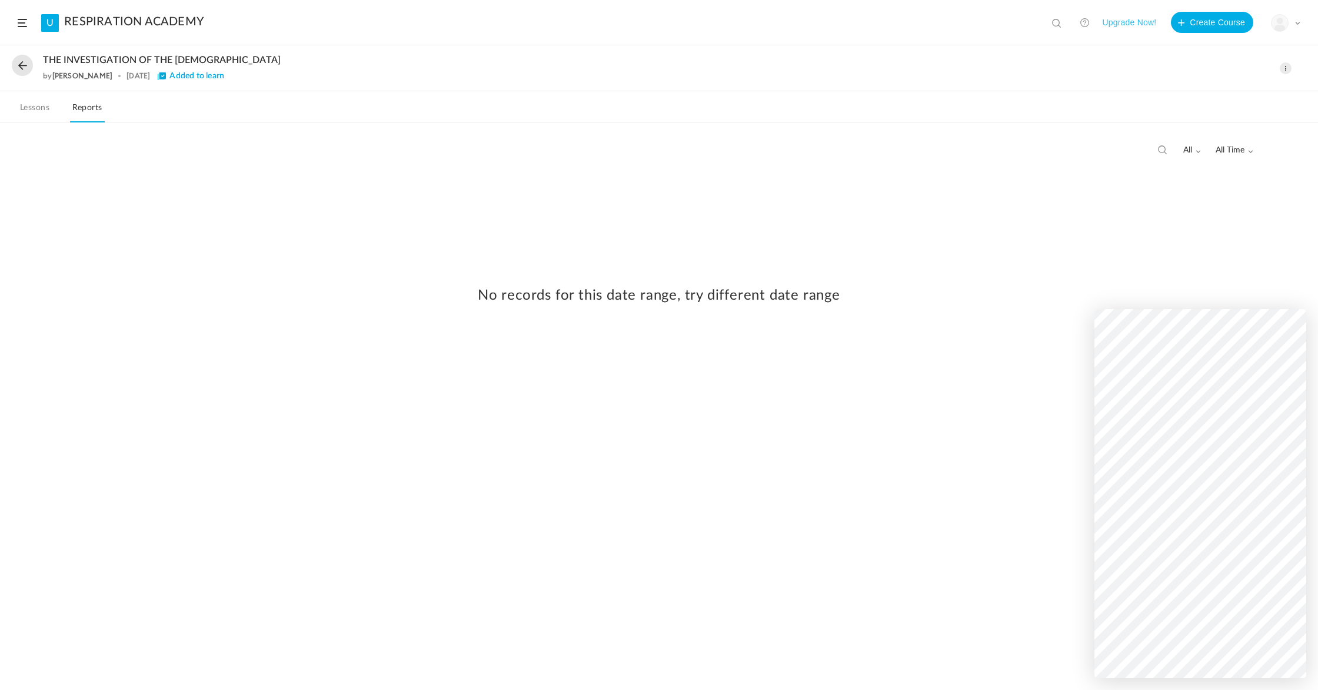
click at [21, 64] on button at bounding box center [22, 65] width 21 height 21
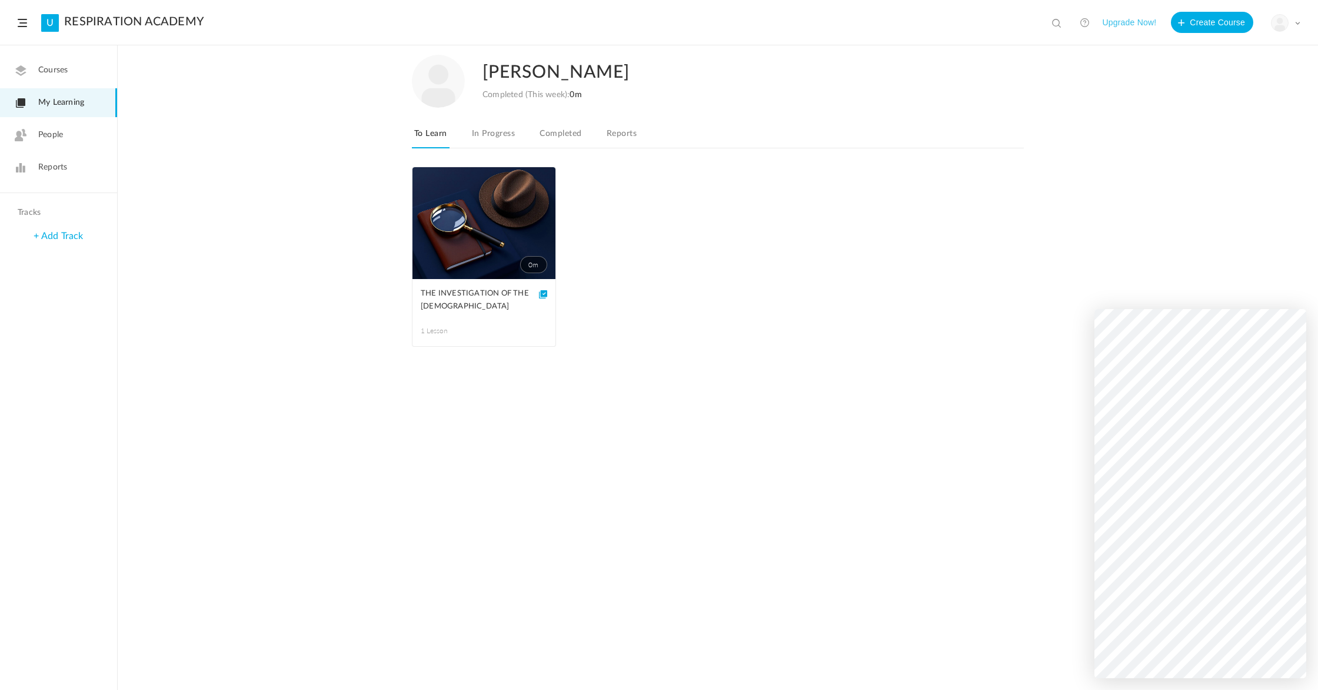
click at [434, 334] on span "1 Lesson" at bounding box center [453, 330] width 64 height 11
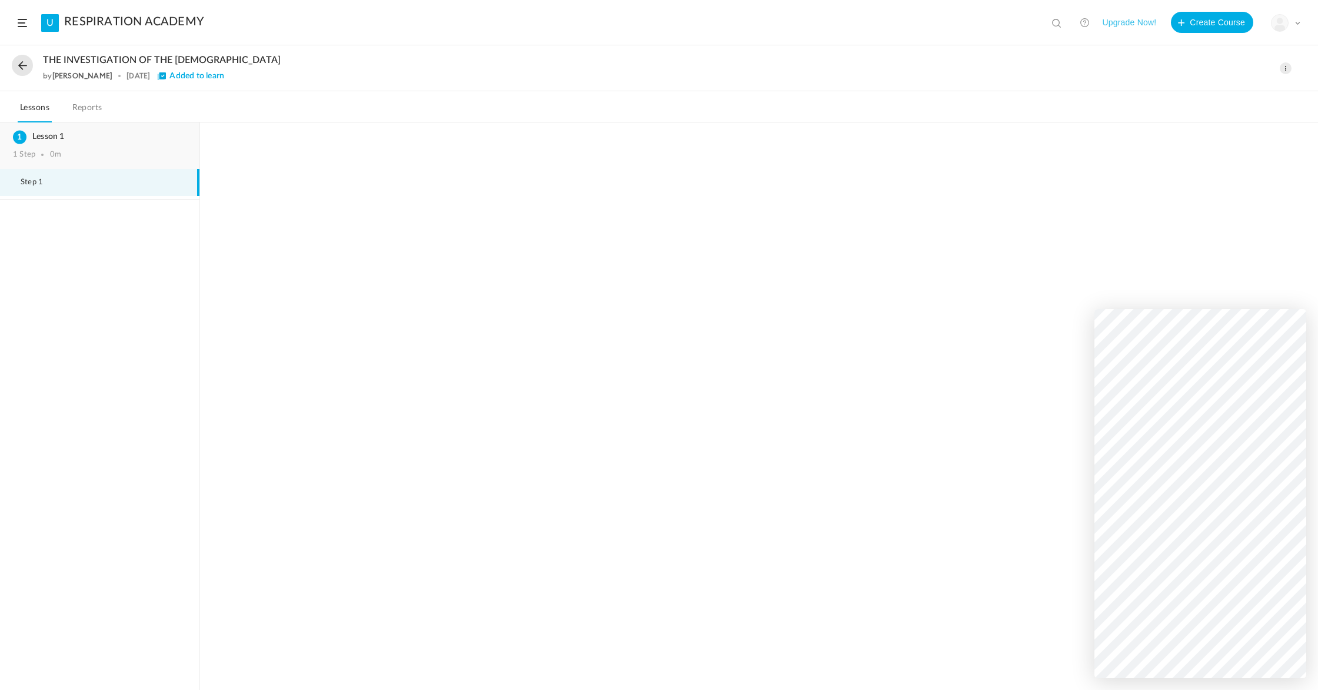
click at [60, 141] on h3 "Lesson 1" at bounding box center [100, 137] width 174 height 10
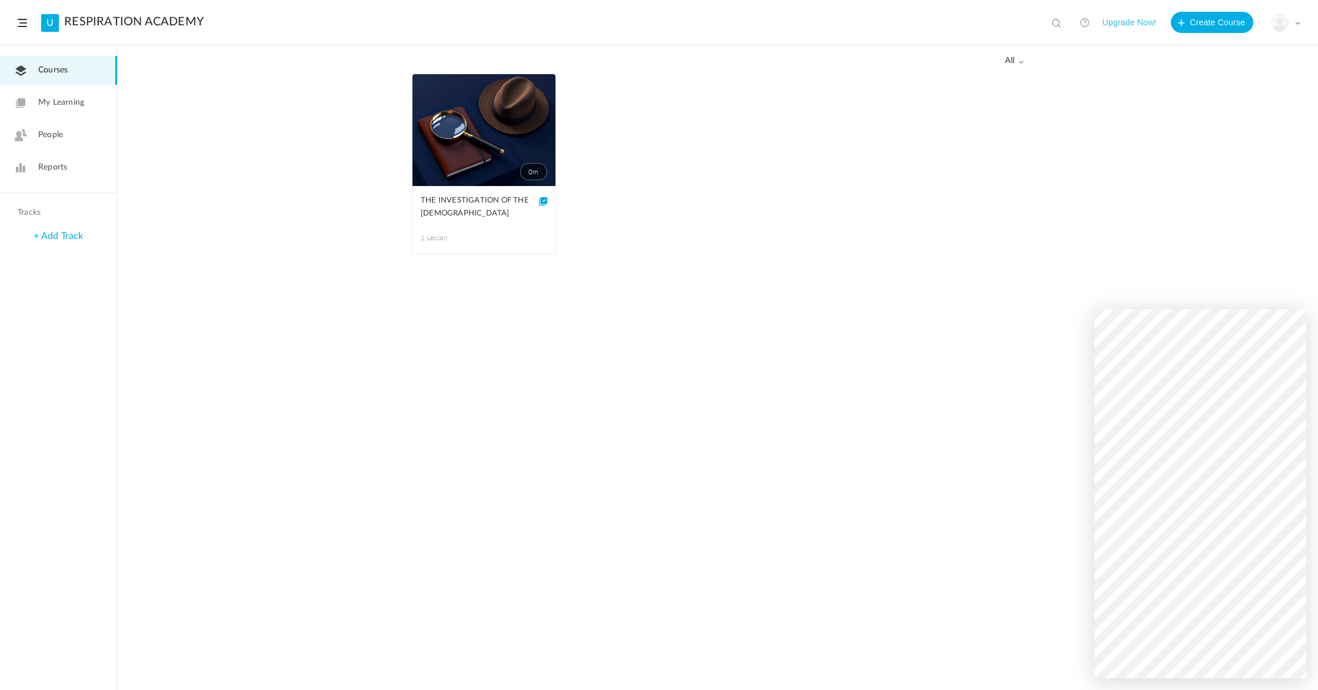
click at [0, 0] on span at bounding box center [0, 0] width 0 height 0
click at [0, 0] on link "Edit" at bounding box center [0, 0] width 0 height 0
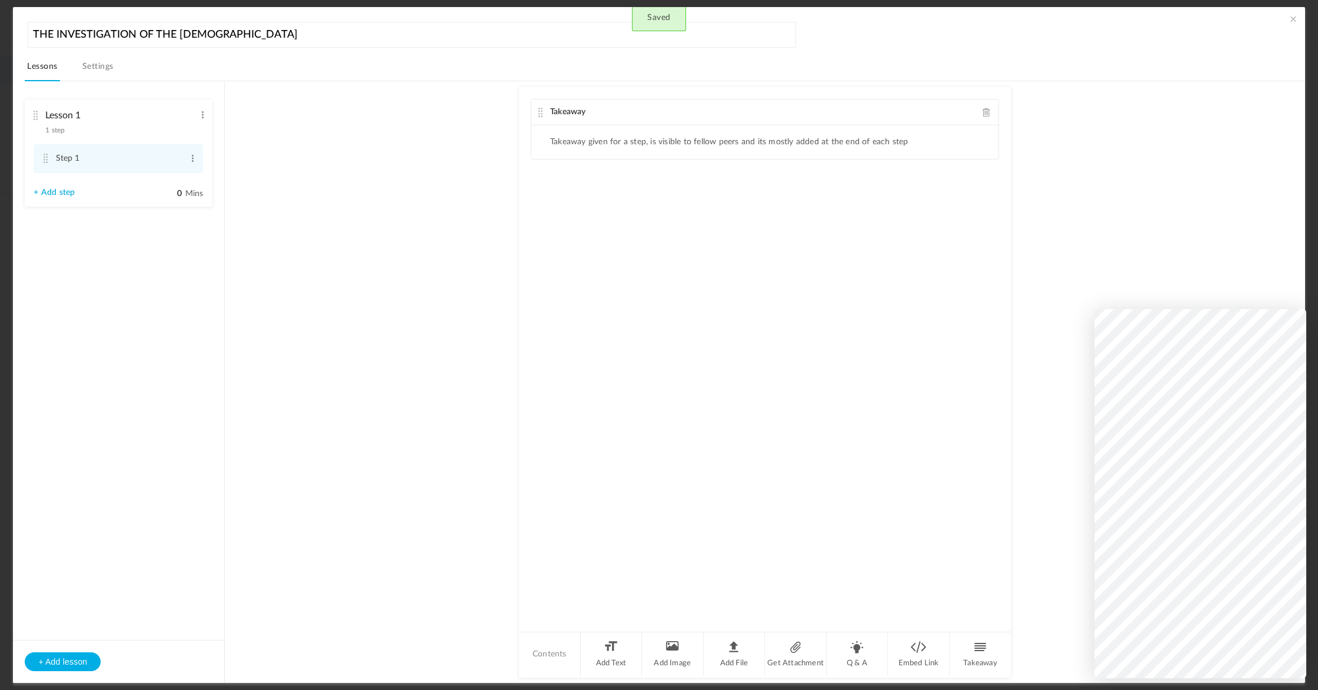
click at [671, 108] on div "Takeaway" at bounding box center [764, 112] width 467 height 26
click at [605, 144] on li "Takeaway given for a step, is visible to fellow peers and its mostly added at t…" at bounding box center [729, 142] width 358 height 10
click at [543, 653] on li "Contents" at bounding box center [550, 654] width 62 height 44
click at [544, 653] on li "Contents" at bounding box center [550, 654] width 62 height 44
drag, startPoint x: 554, startPoint y: 653, endPoint x: 581, endPoint y: 657, distance: 28.0
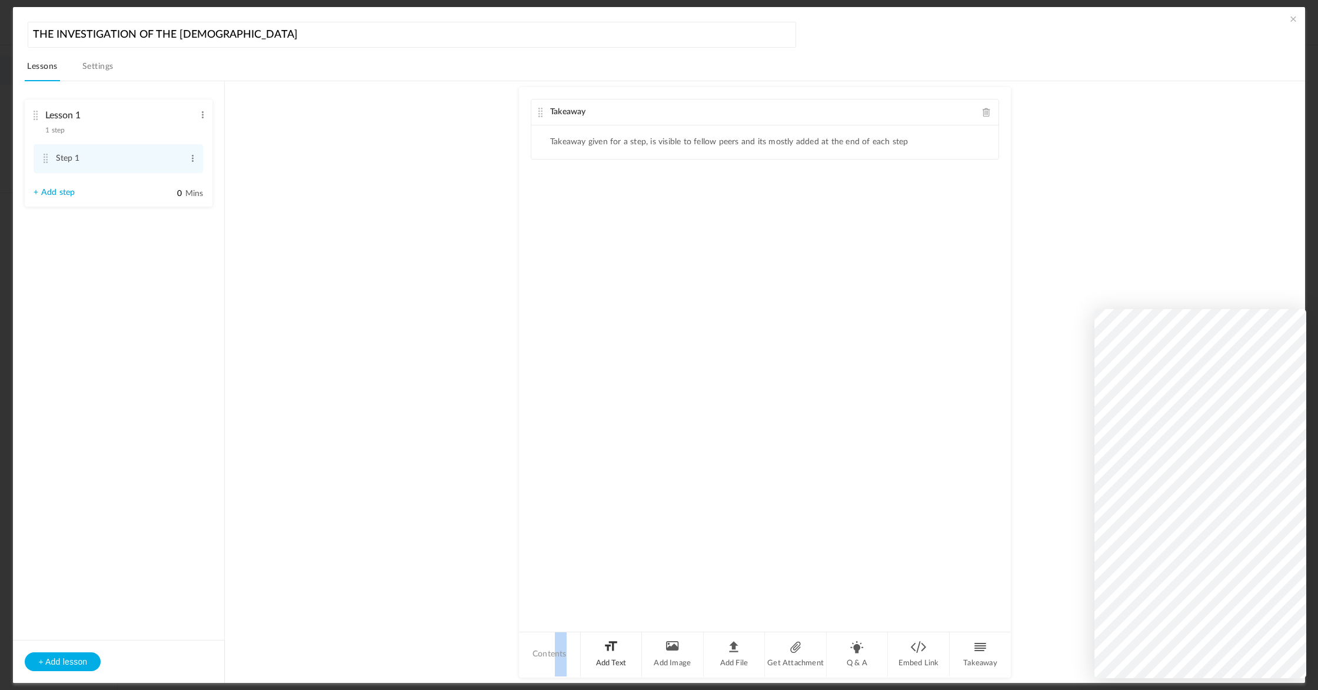
click at [554, 653] on li "Contents" at bounding box center [550, 654] width 62 height 44
click at [608, 657] on li "Add Text" at bounding box center [612, 654] width 62 height 44
click at [984, 112] on span at bounding box center [987, 112] width 8 height 9
click at [568, 111] on div "Text" at bounding box center [764, 112] width 467 height 26
drag, startPoint x: 684, startPoint y: 137, endPoint x: 678, endPoint y: 135, distance: 6.1
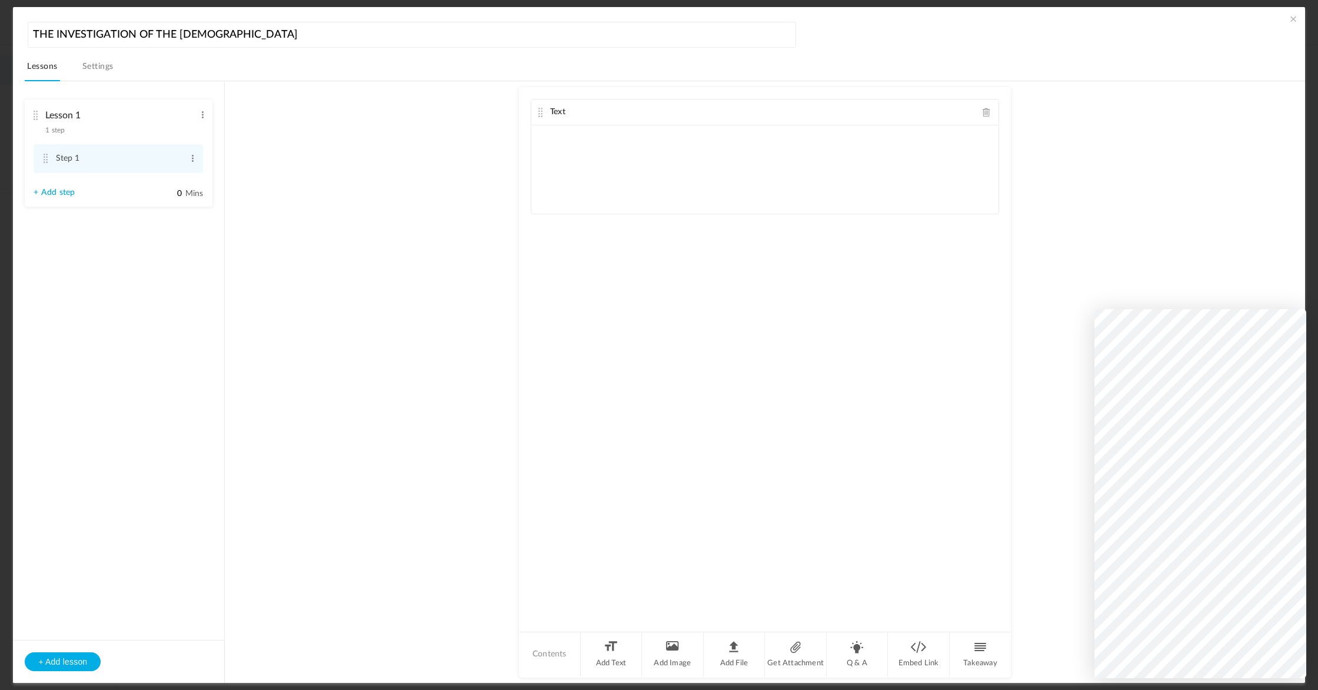
click at [684, 137] on p at bounding box center [765, 132] width 450 height 14
click at [646, 136] on p at bounding box center [765, 132] width 450 height 14
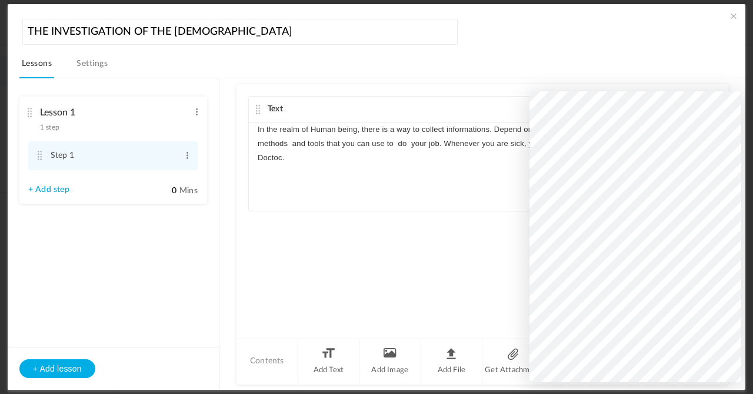
click at [271, 157] on p "In the realm of Human being, there is a way to collect informations. Depend on …" at bounding box center [483, 143] width 450 height 43
click at [269, 157] on p "In the realm of Human being, there is a way to collect informations. Depend on …" at bounding box center [483, 143] width 450 height 43
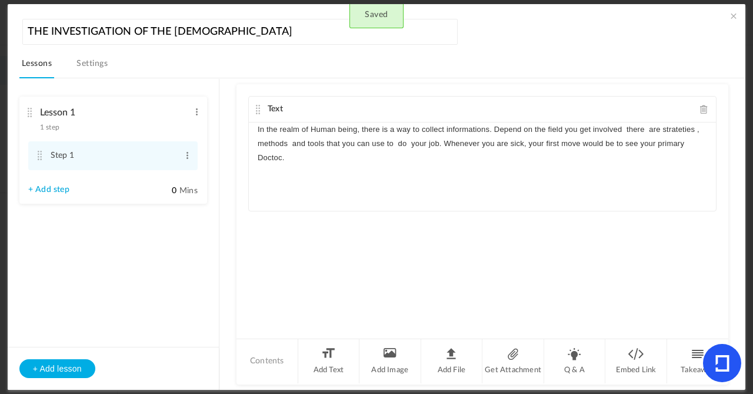
click at [298, 159] on p "In the realm of Human being, there is a way to collect informations. Depend on …" at bounding box center [483, 143] width 450 height 43
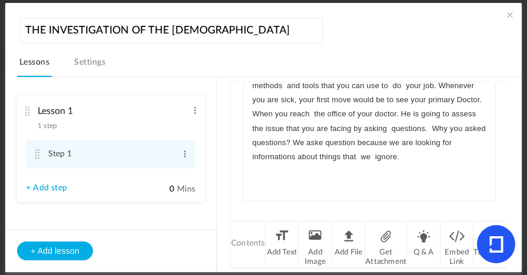
scroll to position [79, 0]
click at [419, 134] on p "In the realm of Human being, there is a way to collect informations. Depend on …" at bounding box center [369, 108] width 234 height 114
click at [263, 174] on p at bounding box center [369, 171] width 234 height 14
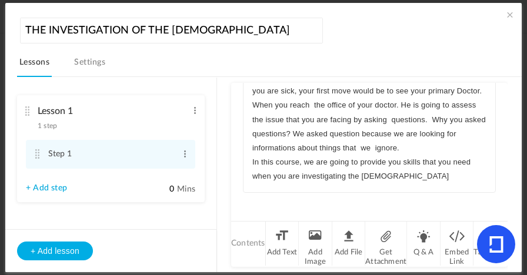
click at [252, 176] on p "In this course, we are going to provide you skills that you need when you are i…" at bounding box center [369, 169] width 234 height 28
click at [251, 177] on div "In the realm of Human being, there is a way to collect informations. Depend on …" at bounding box center [370, 117] width 252 height 151
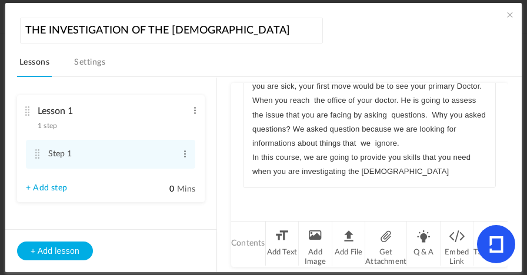
scroll to position [94, 0]
click at [388, 178] on p "In this course, we are going to provide you skills that you need when you are i…" at bounding box center [369, 164] width 234 height 28
click at [389, 175] on p "In this course, we are going to provide you skills that you need when you are i…" at bounding box center [369, 164] width 234 height 28
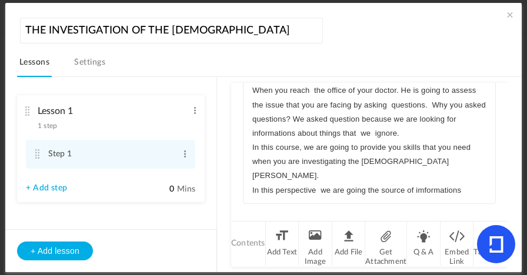
click at [367, 190] on p "In this perspective we are going the source of imformations" at bounding box center [369, 191] width 234 height 14
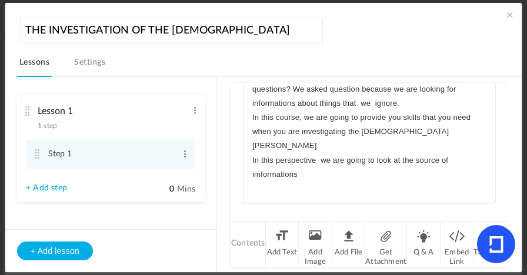
scroll to position [31, 0]
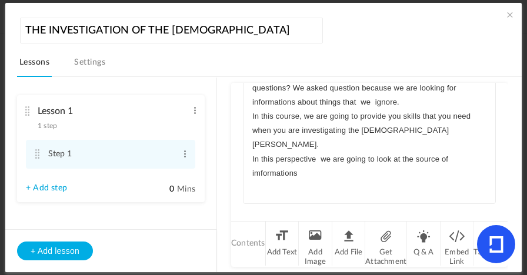
click at [286, 173] on p "In this perspective we are going to look at the source of imformations" at bounding box center [369, 166] width 234 height 28
click at [304, 174] on p "In this perspective we are going to look at the source of imformations" at bounding box center [369, 166] width 234 height 28
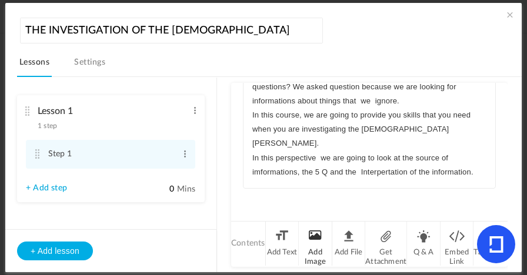
click at [320, 247] on li "Add Image" at bounding box center [316, 244] width 34 height 44
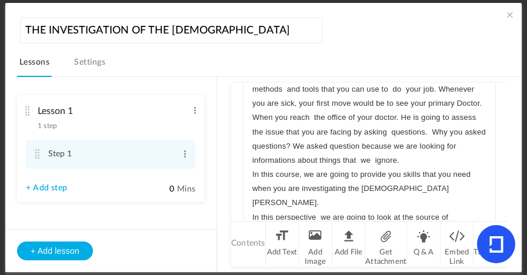
scroll to position [157, 0]
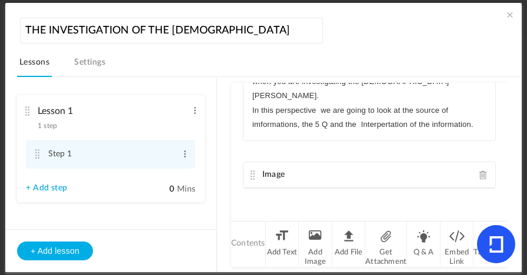
click at [480, 178] on span at bounding box center [484, 175] width 8 height 9
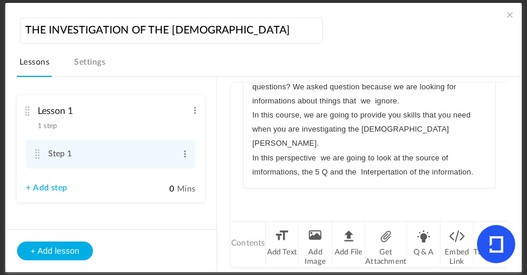
click at [475, 172] on p "In this perspective we are going to look at the source of imformations, the 5 Q…" at bounding box center [369, 165] width 234 height 28
